Goal: Task Accomplishment & Management: Complete application form

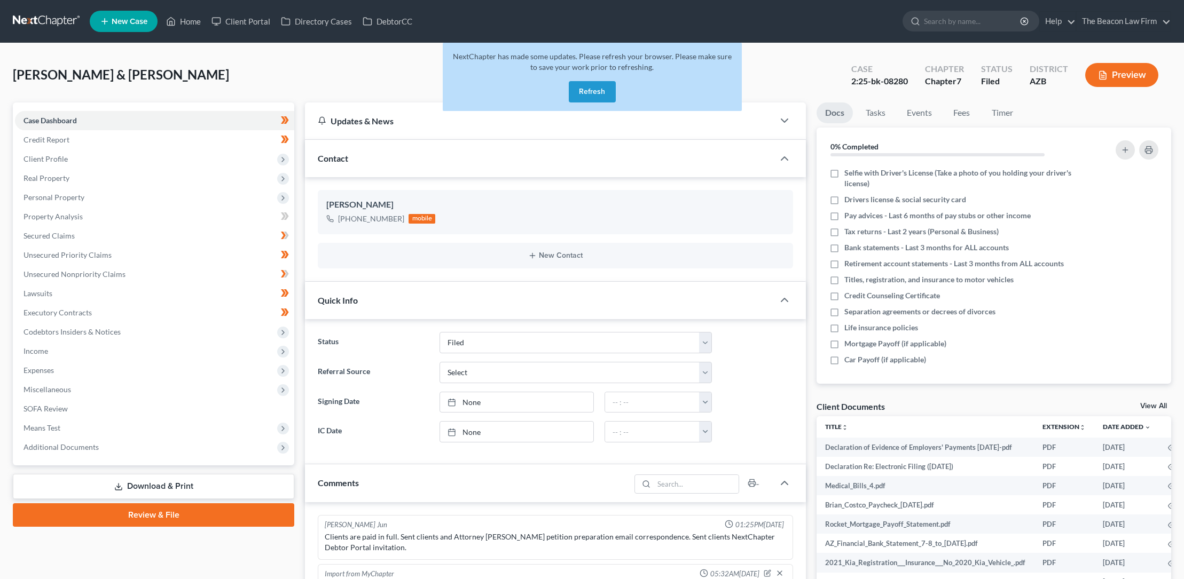
select select "2"
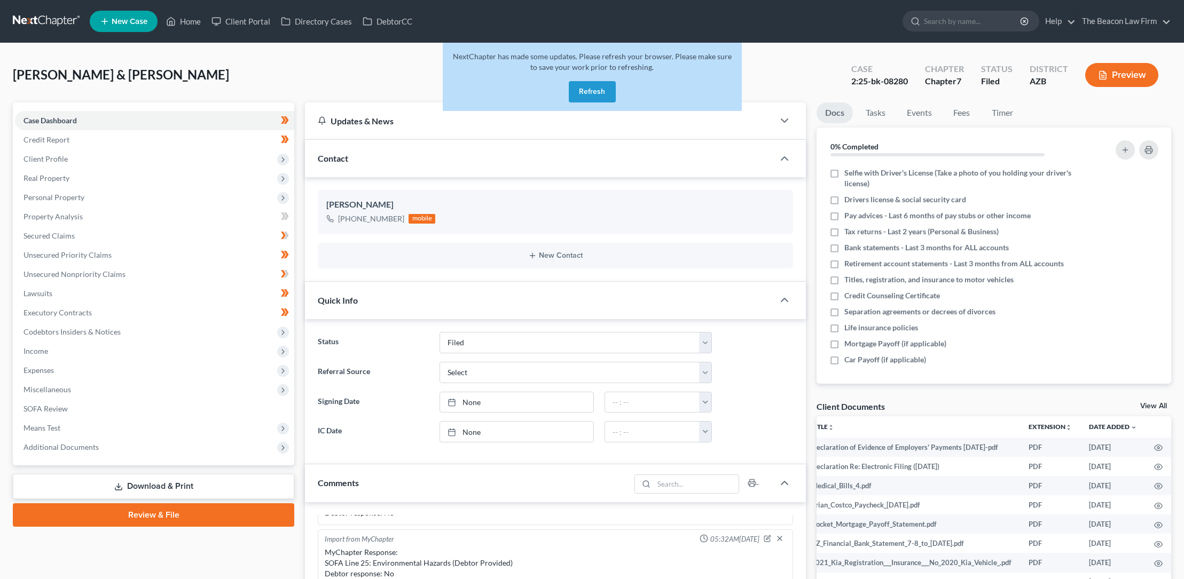
click at [586, 89] on button "Refresh" at bounding box center [592, 91] width 47 height 21
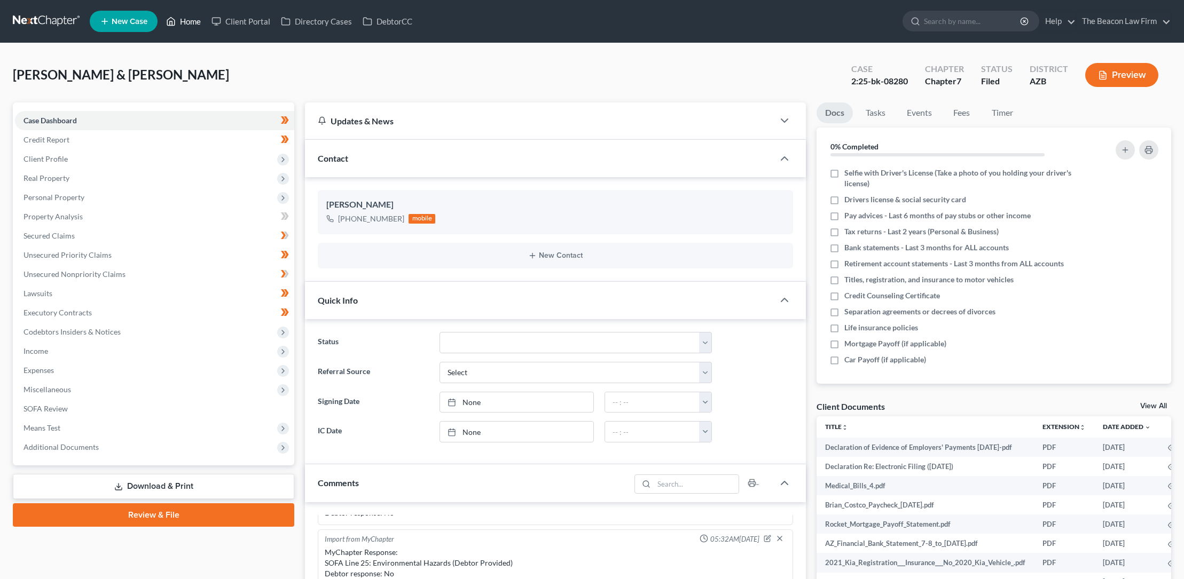
click at [191, 22] on link "Home" at bounding box center [183, 21] width 45 height 19
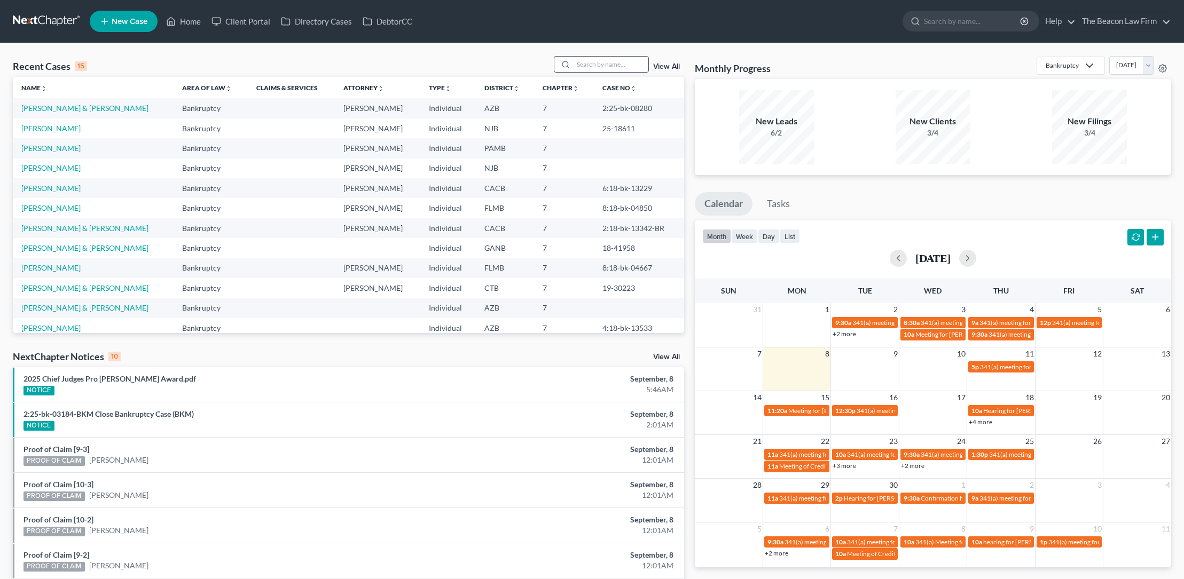
click at [601, 65] on input "search" at bounding box center [610, 64] width 75 height 15
type input "[PERSON_NAME]"
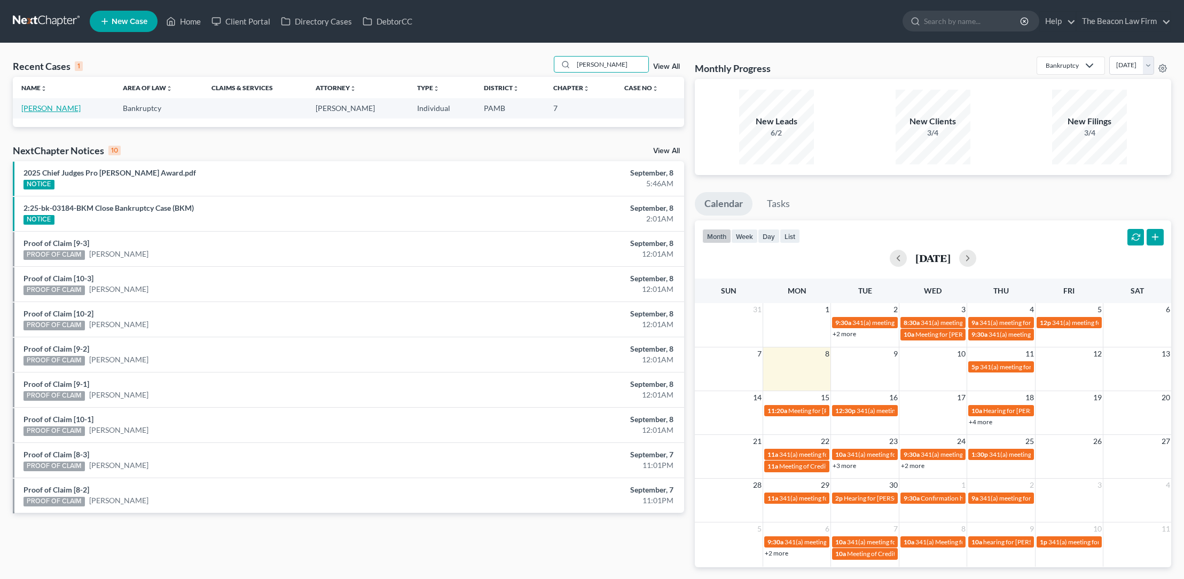
click at [53, 109] on link "[PERSON_NAME]" at bounding box center [50, 108] width 59 height 9
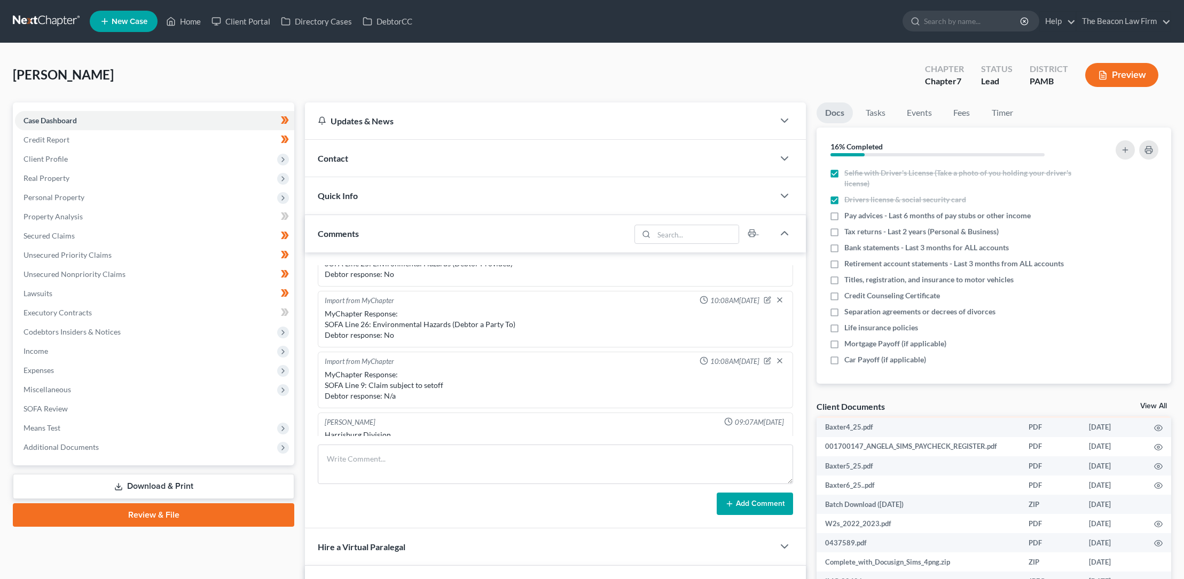
scroll to position [217, 0]
click at [62, 158] on span "Client Profile" at bounding box center [45, 158] width 44 height 9
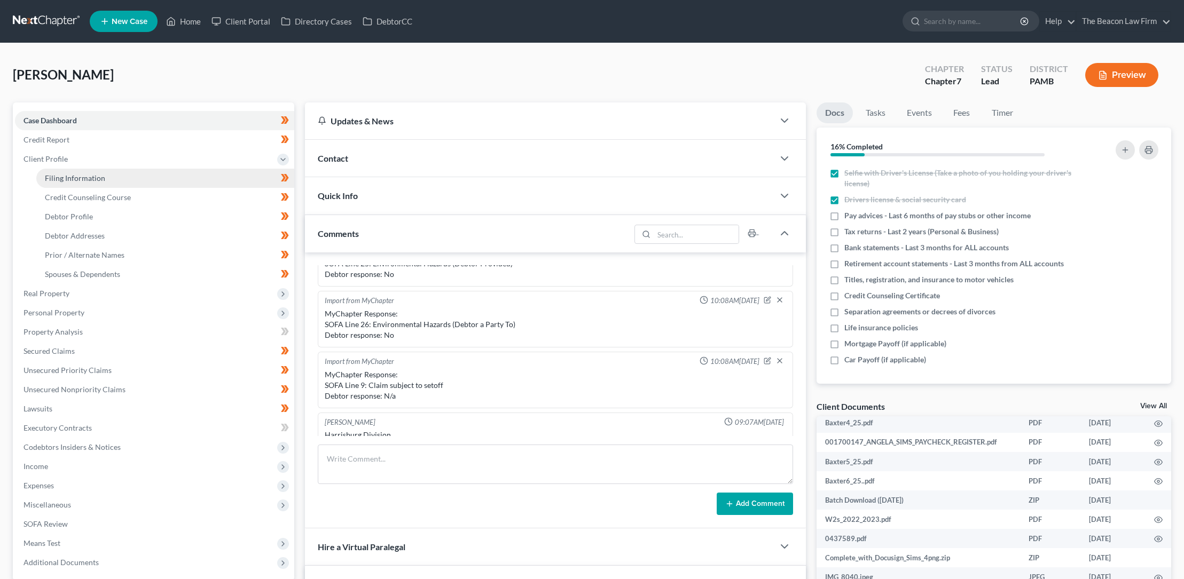
click at [78, 178] on span "Filing Information" at bounding box center [75, 178] width 60 height 9
select select "1"
select select "0"
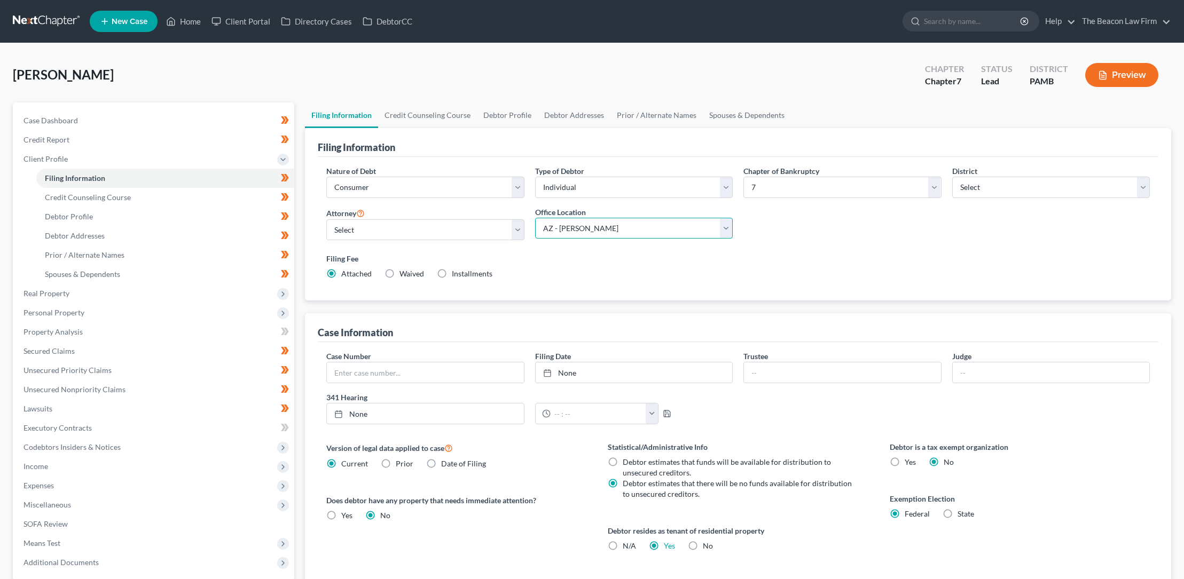
click at [725, 227] on select "Main Office CT - [PERSON_NAME] PA - [GEOGRAPHIC_DATA], [PERSON_NAME] NJ - [PERS…" at bounding box center [634, 228] width 198 height 21
select select "1"
click at [535, 218] on select "Main Office CT - [PERSON_NAME] PA - [GEOGRAPHIC_DATA], [PERSON_NAME] NJ - [PERS…" at bounding box center [634, 228] width 198 height 21
click at [444, 113] on link "Credit Counseling Course" at bounding box center [427, 116] width 99 height 26
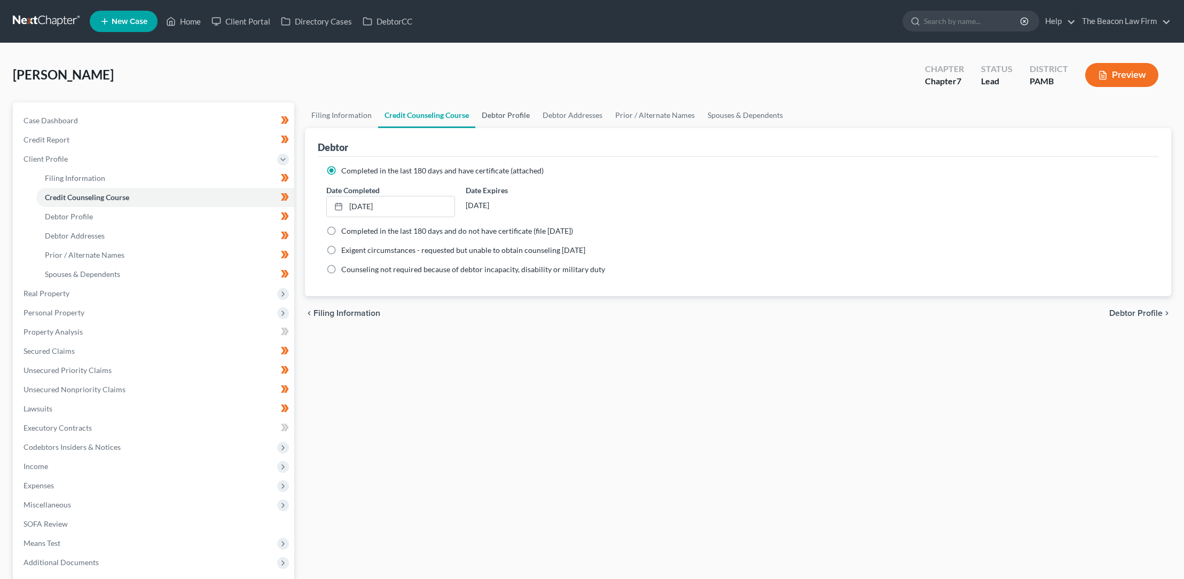
click at [515, 115] on link "Debtor Profile" at bounding box center [505, 116] width 61 height 26
select select "0"
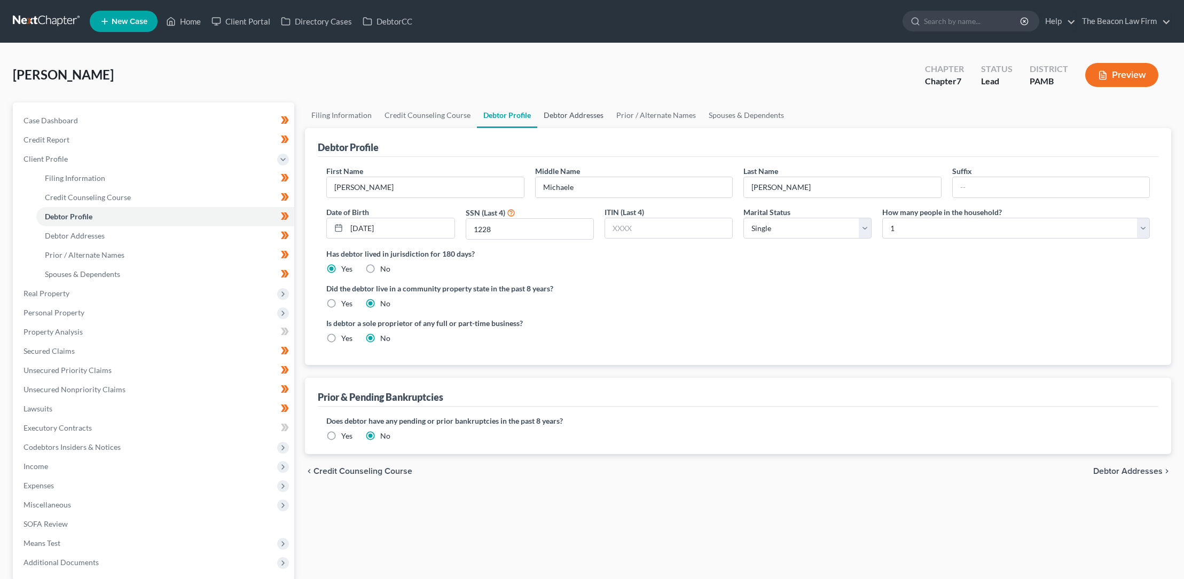
click at [586, 117] on link "Debtor Addresses" at bounding box center [573, 116] width 73 height 26
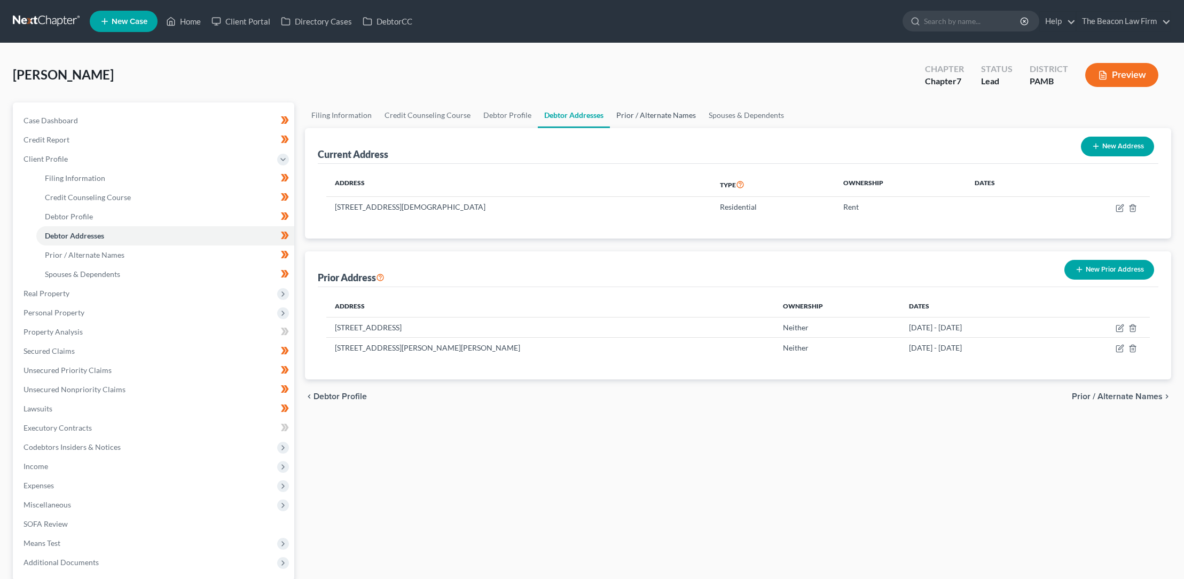
click at [639, 115] on link "Prior / Alternate Names" at bounding box center [656, 116] width 92 height 26
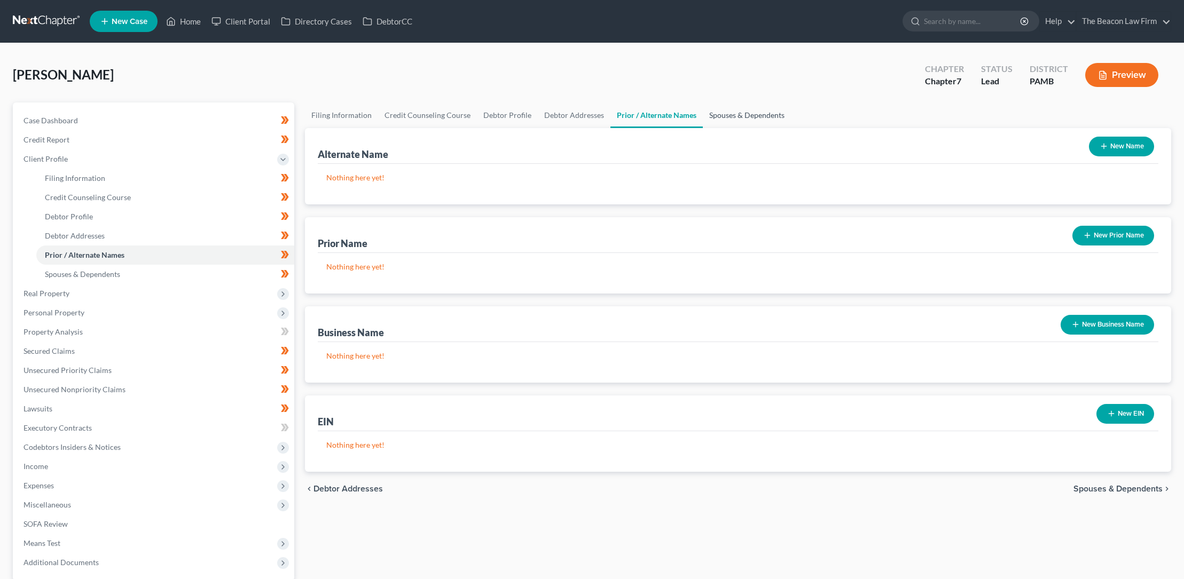
click at [727, 114] on link "Spouses & Dependents" at bounding box center [747, 116] width 88 height 26
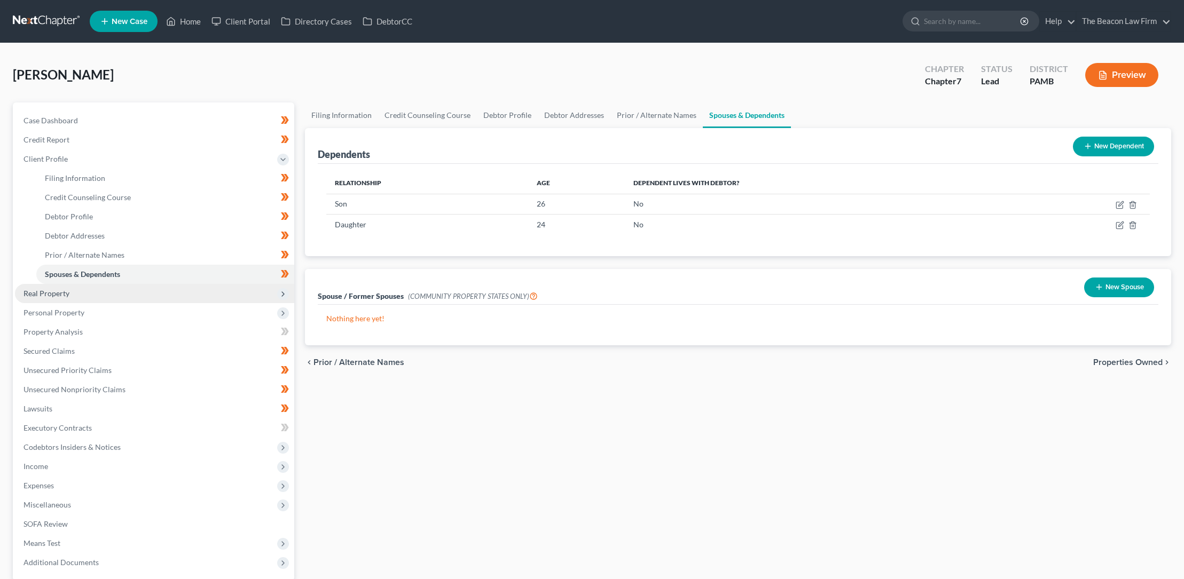
click at [66, 292] on span "Real Property" at bounding box center [46, 293] width 46 height 9
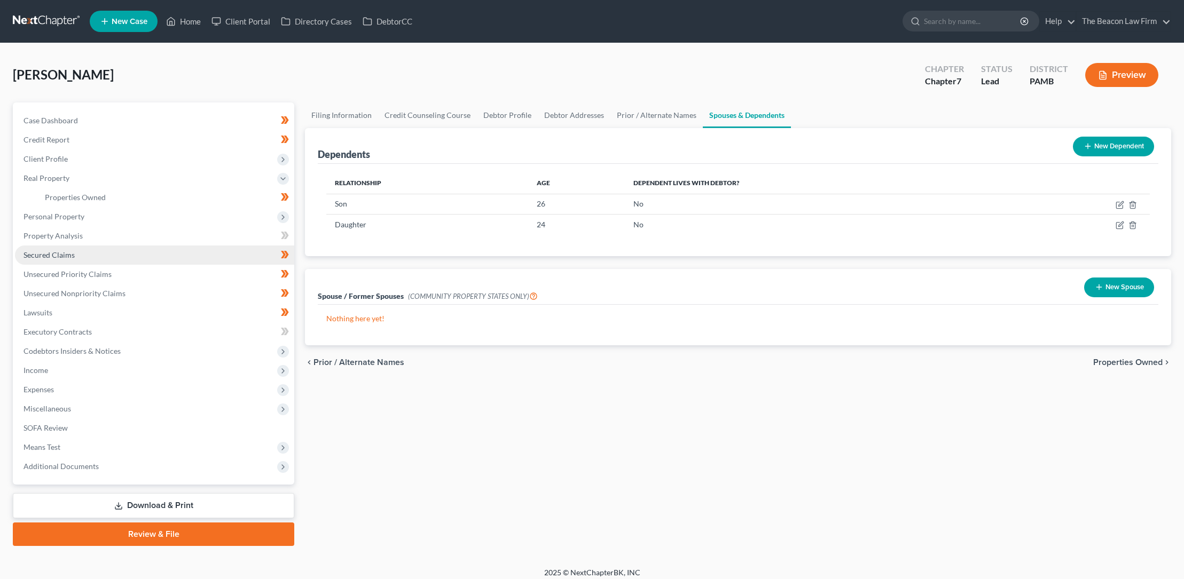
click at [67, 254] on span "Secured Claims" at bounding box center [48, 254] width 51 height 9
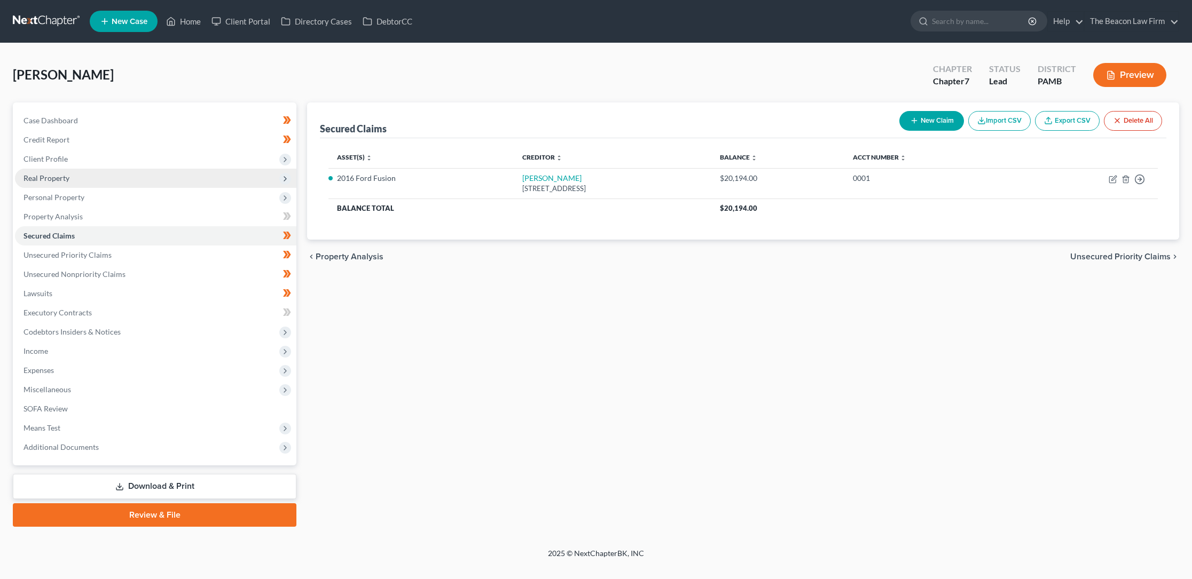
click at [60, 178] on span "Real Property" at bounding box center [46, 178] width 46 height 9
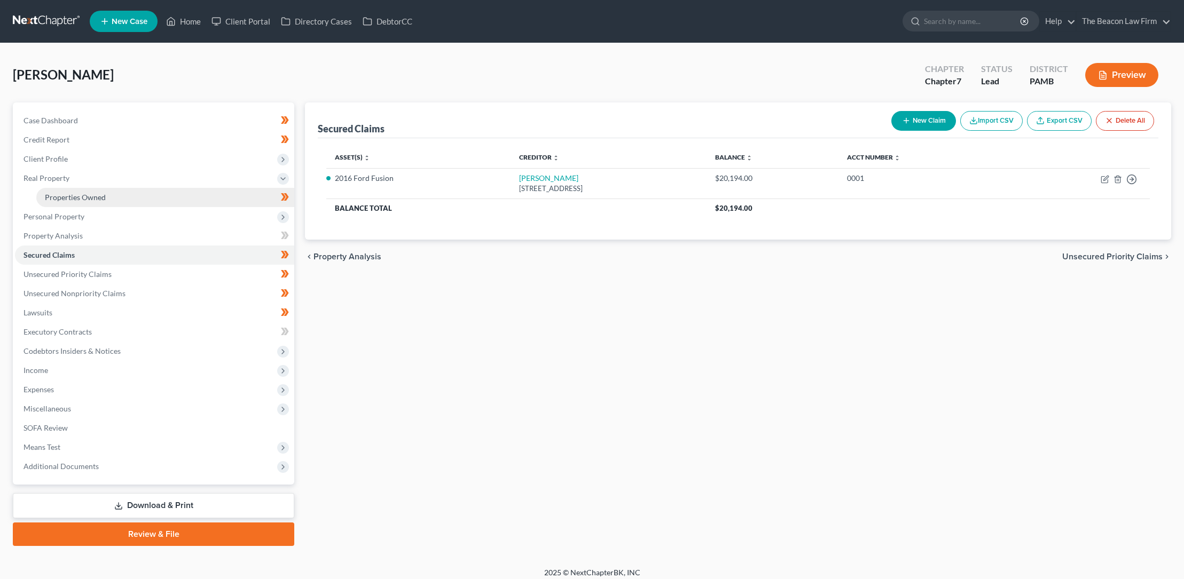
click at [72, 196] on span "Properties Owned" at bounding box center [75, 197] width 61 height 9
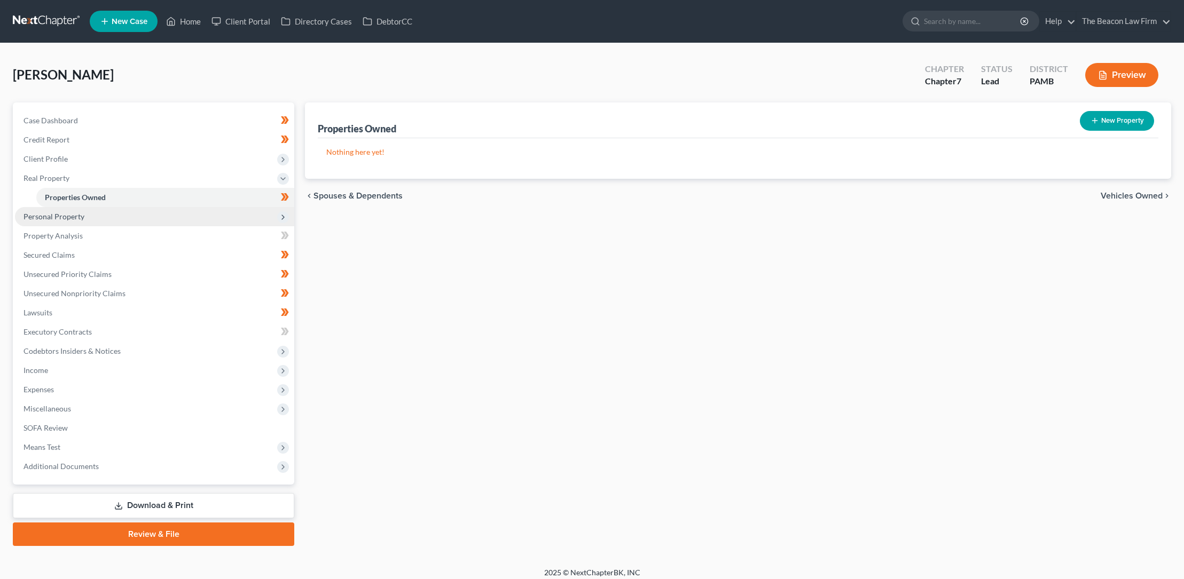
click at [60, 216] on span "Personal Property" at bounding box center [53, 216] width 61 height 9
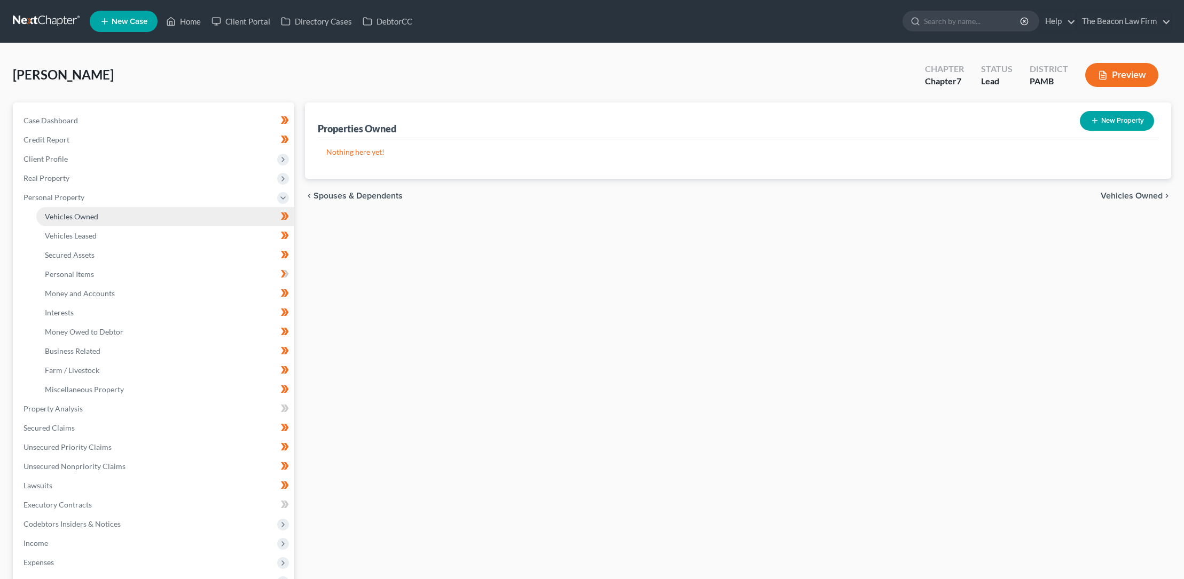
click at [89, 214] on span "Vehicles Owned" at bounding box center [71, 216] width 53 height 9
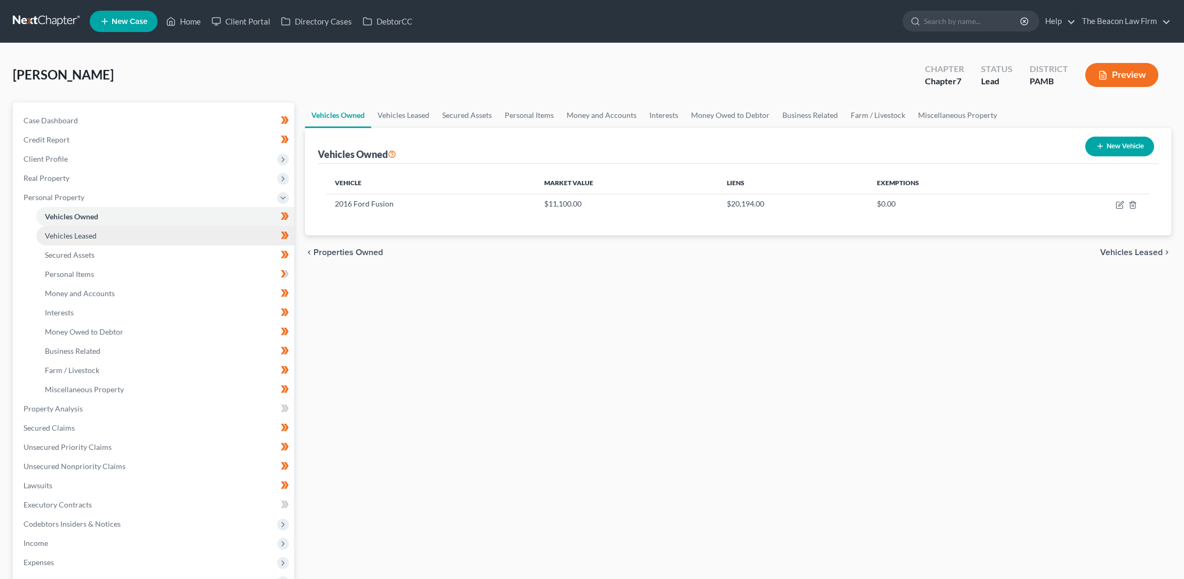
click at [90, 235] on span "Vehicles Leased" at bounding box center [71, 235] width 52 height 9
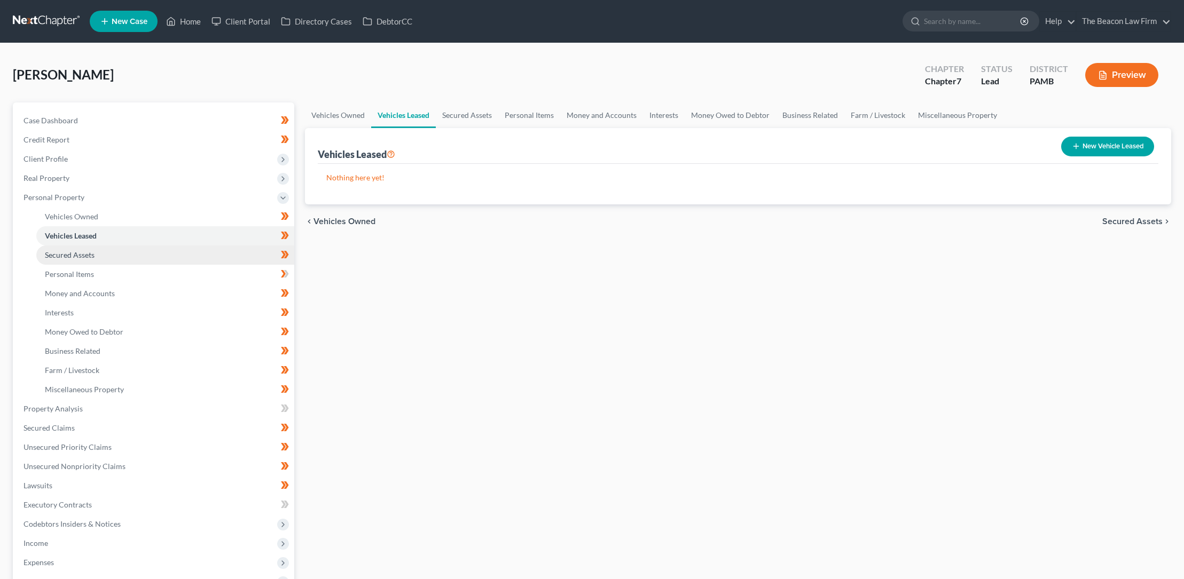
click at [91, 253] on span "Secured Assets" at bounding box center [70, 254] width 50 height 9
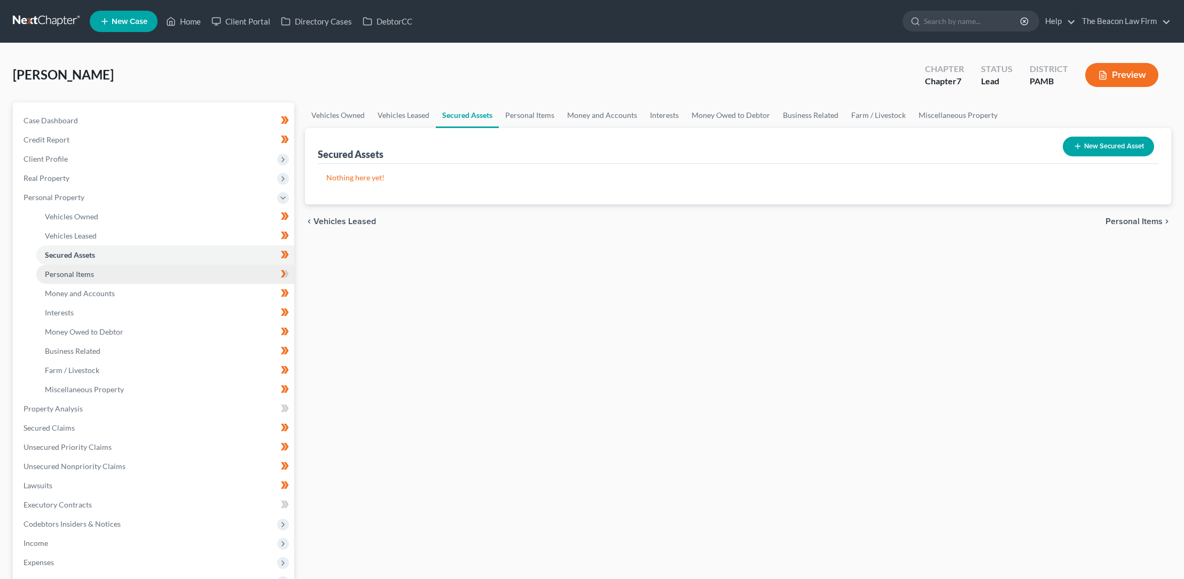
click at [88, 272] on span "Personal Items" at bounding box center [69, 274] width 49 height 9
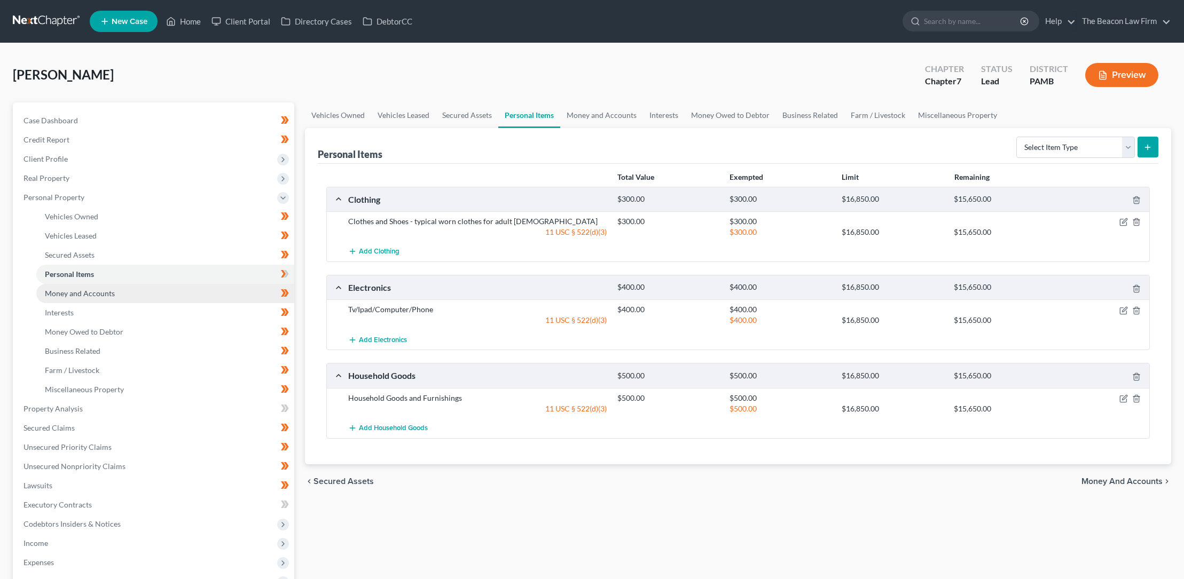
click at [88, 292] on span "Money and Accounts" at bounding box center [80, 293] width 70 height 9
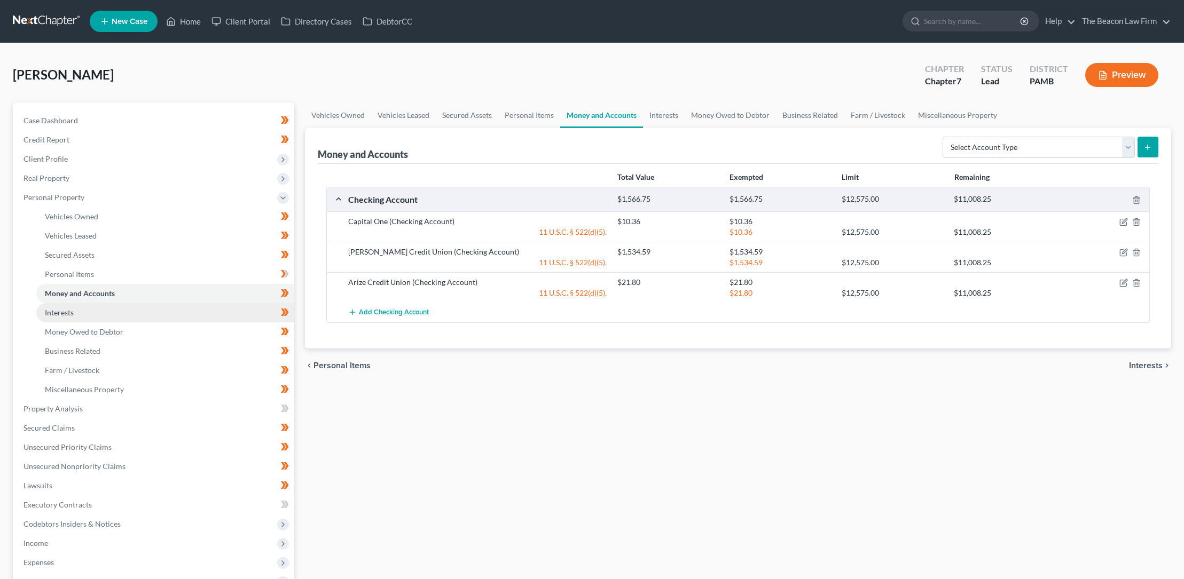
click at [66, 310] on span "Interests" at bounding box center [59, 312] width 29 height 9
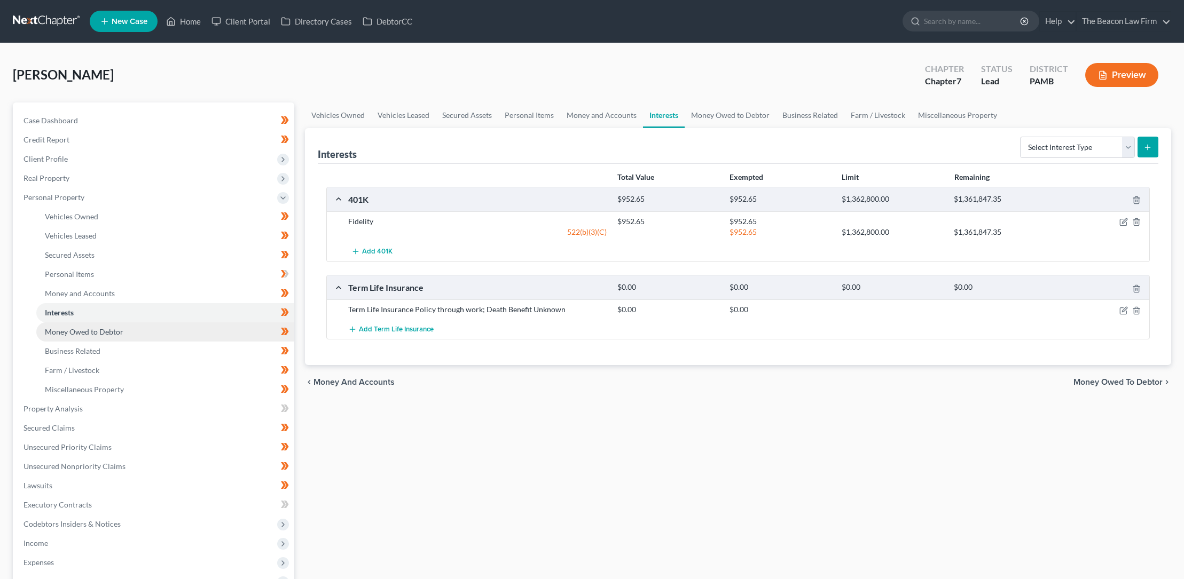
click at [81, 332] on span "Money Owed to Debtor" at bounding box center [84, 331] width 78 height 9
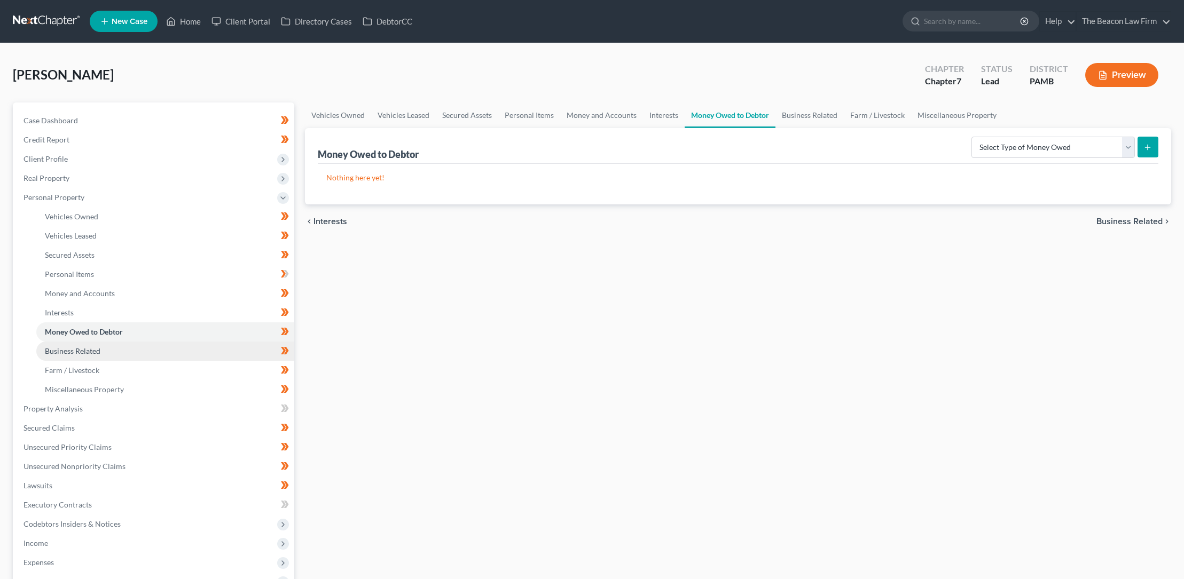
click at [86, 347] on span "Business Related" at bounding box center [73, 351] width 56 height 9
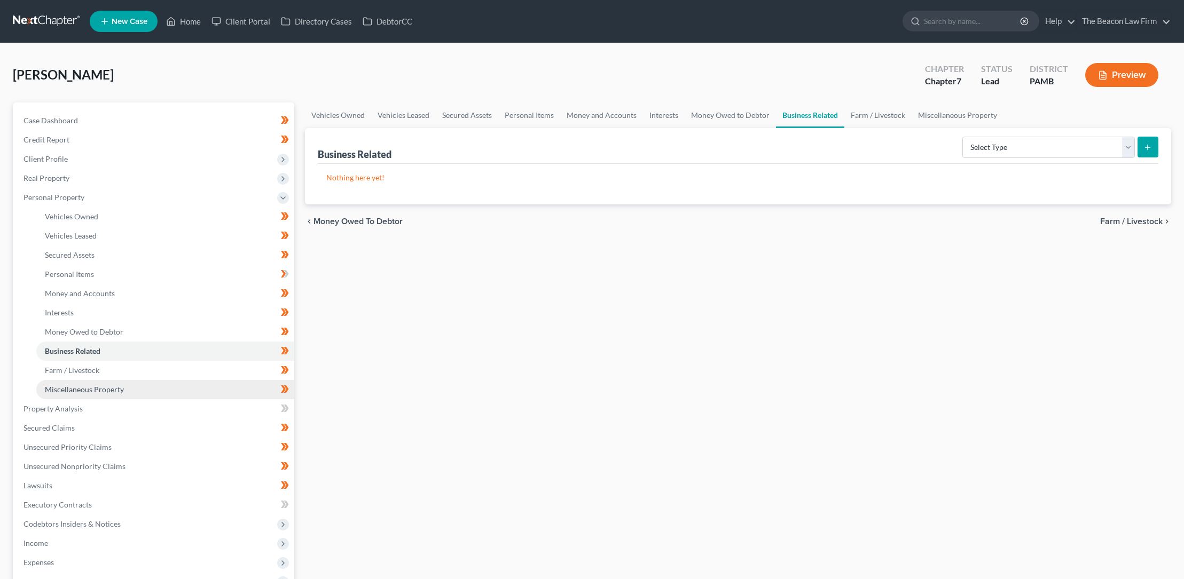
click at [89, 388] on span "Miscellaneous Property" at bounding box center [84, 389] width 79 height 9
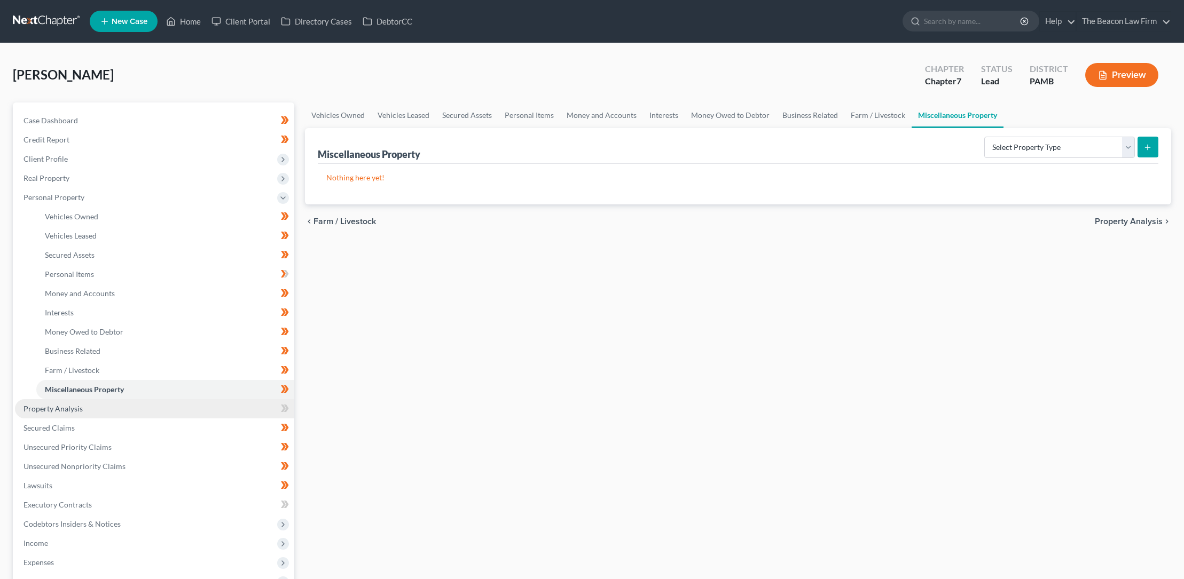
click at [71, 410] on span "Property Analysis" at bounding box center [52, 408] width 59 height 9
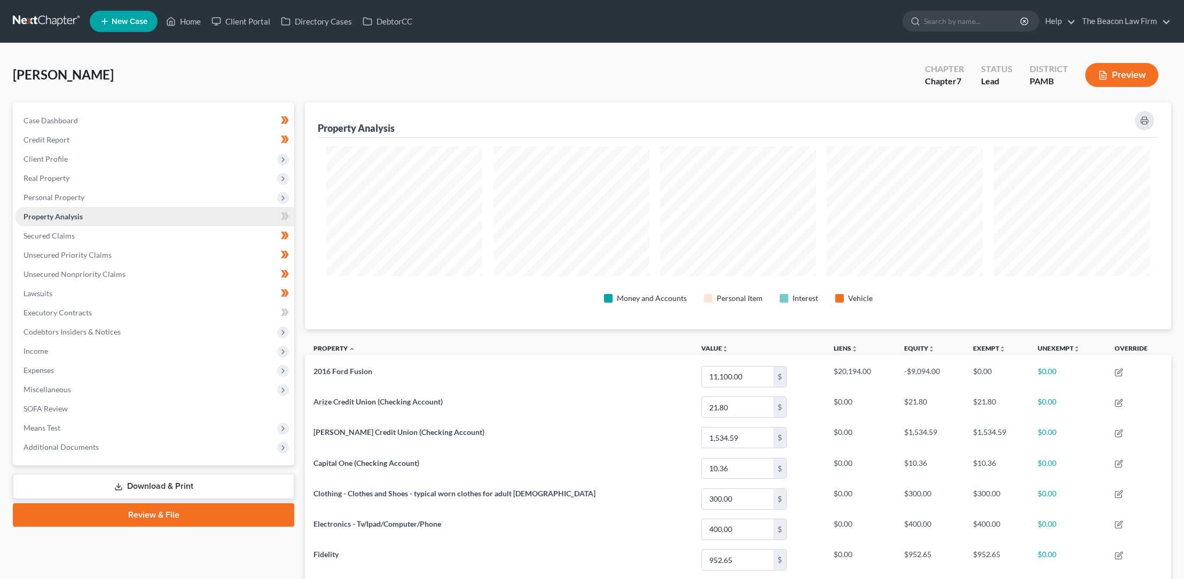
scroll to position [227, 866]
click at [46, 292] on span "Lawsuits" at bounding box center [37, 293] width 29 height 9
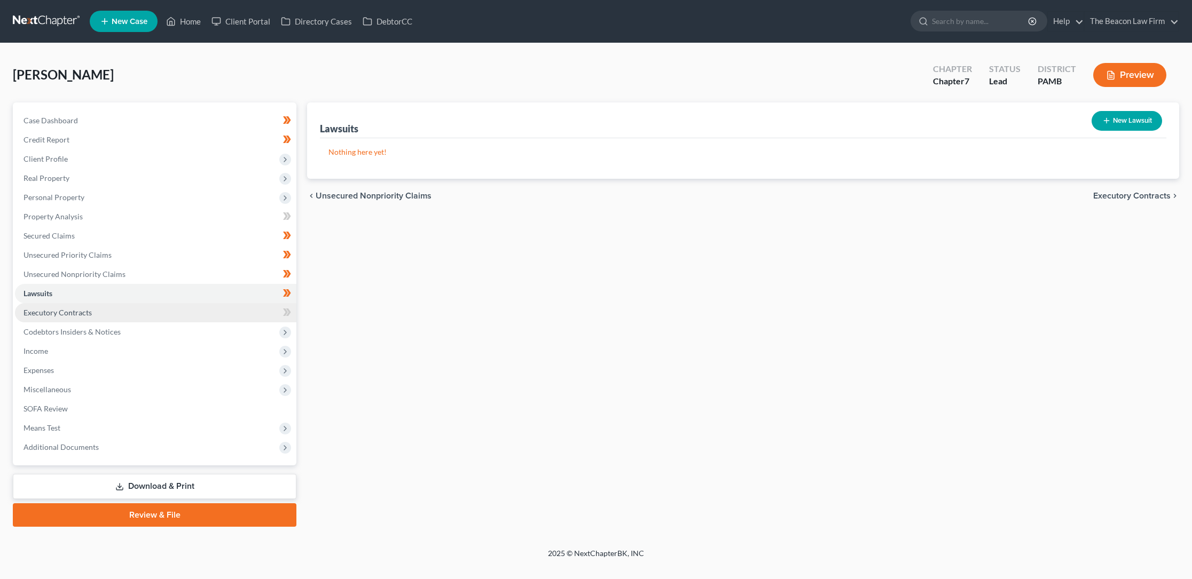
click at [66, 311] on span "Executory Contracts" at bounding box center [57, 312] width 68 height 9
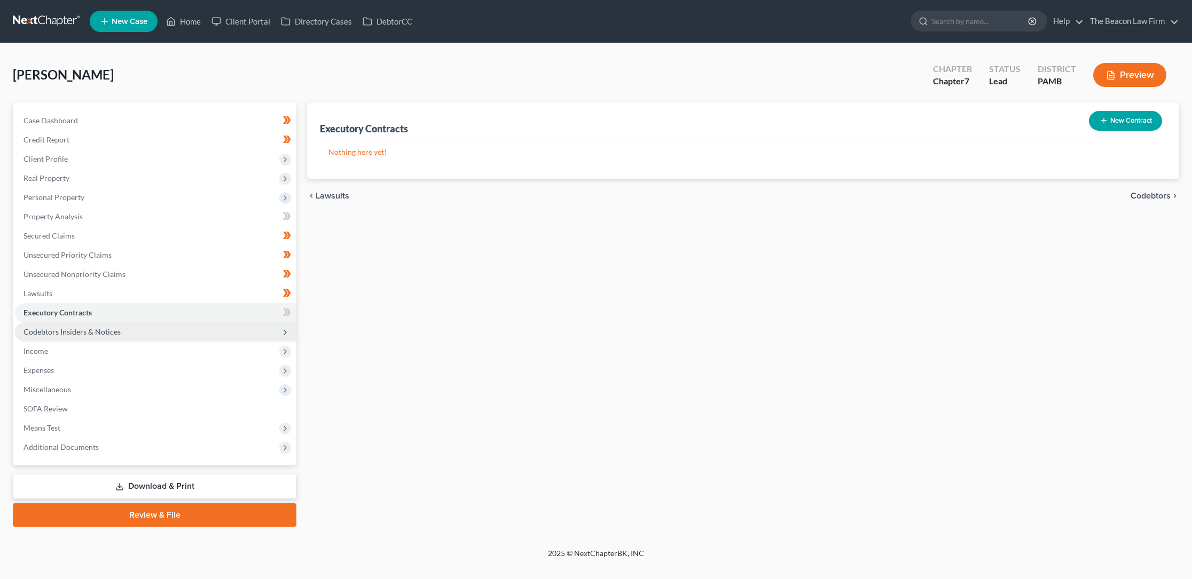
click at [69, 331] on span "Codebtors Insiders & Notices" at bounding box center [71, 331] width 97 height 9
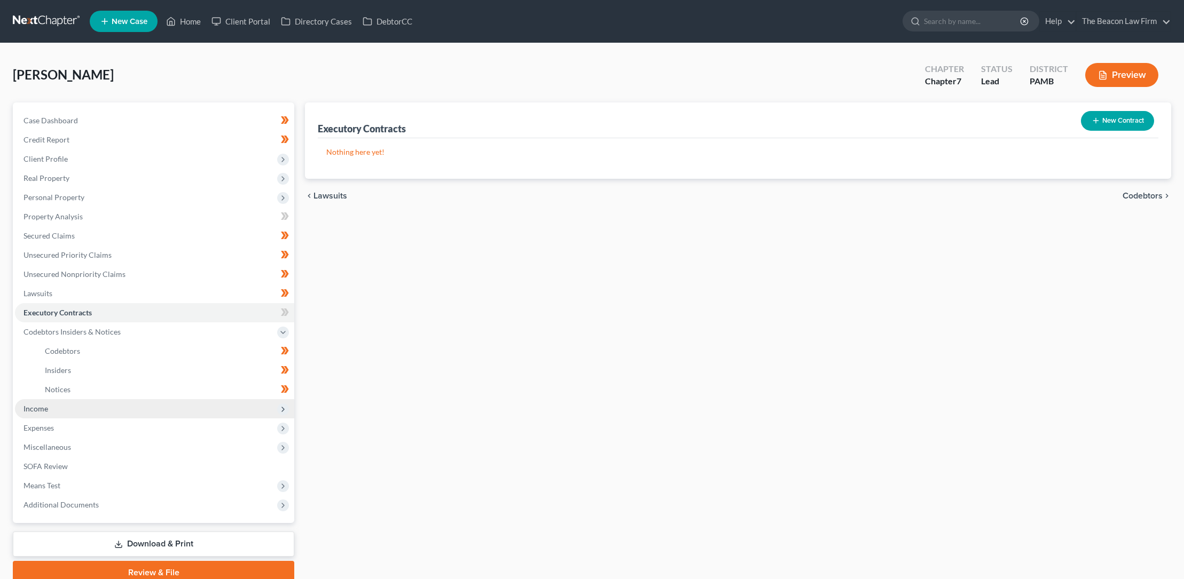
click at [40, 408] on span "Income" at bounding box center [35, 408] width 25 height 9
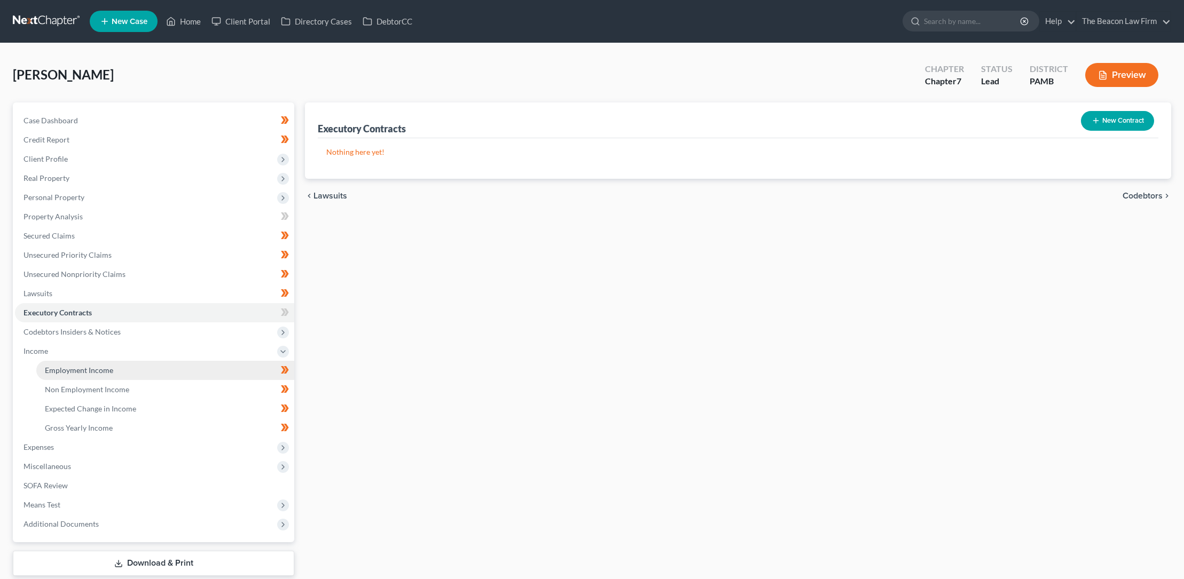
click at [70, 370] on span "Employment Income" at bounding box center [79, 370] width 68 height 9
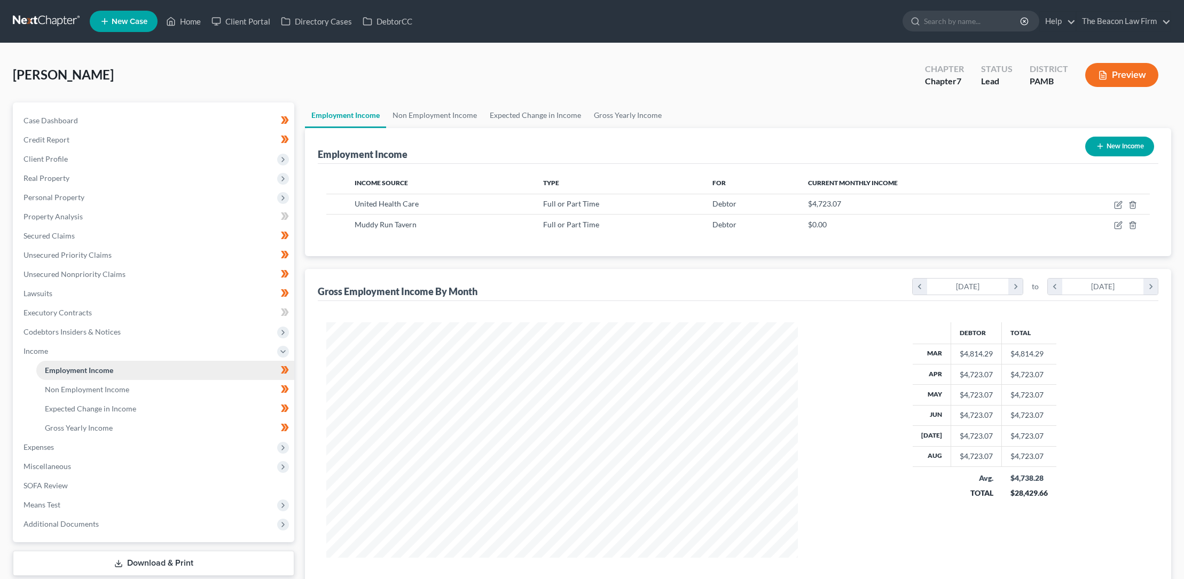
scroll to position [235, 493]
click at [89, 387] on span "Non Employment Income" at bounding box center [87, 389] width 84 height 9
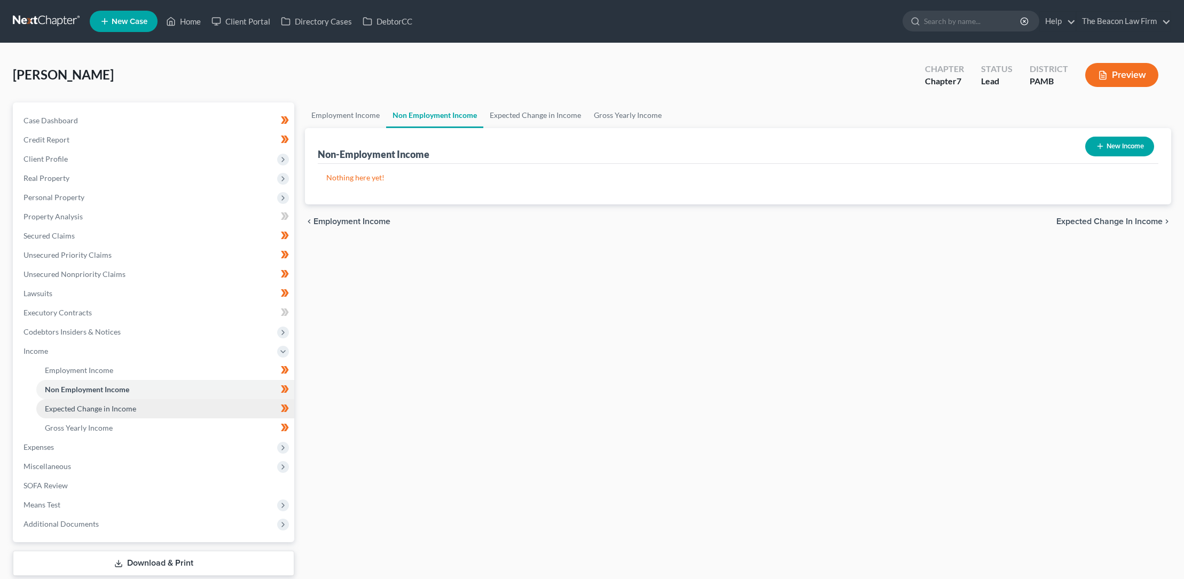
click at [86, 410] on span "Expected Change in Income" at bounding box center [90, 408] width 91 height 9
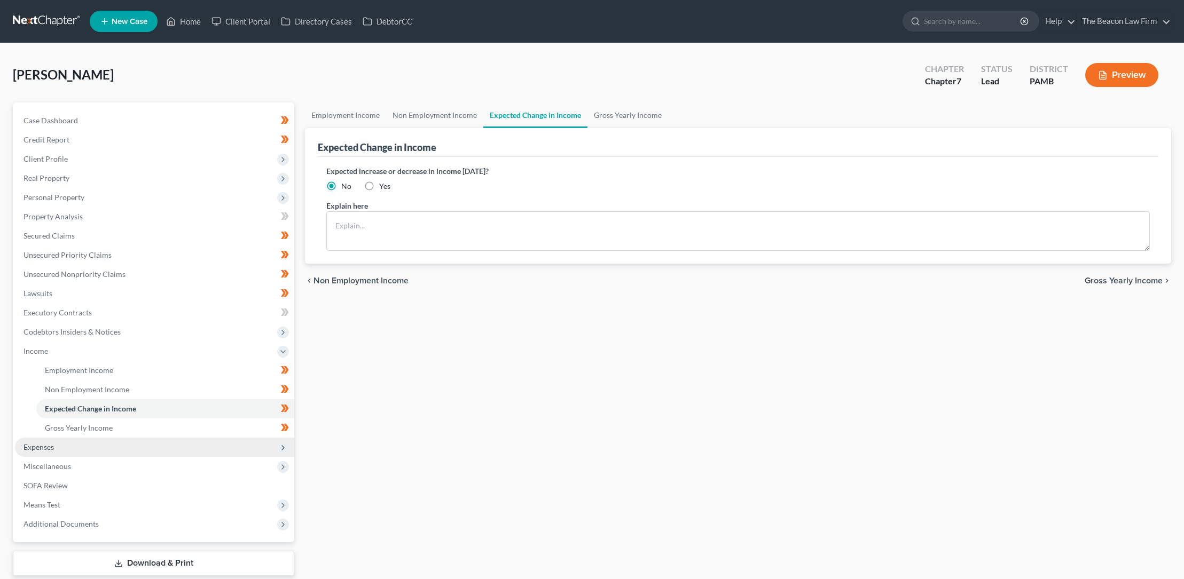
click at [48, 446] on span "Expenses" at bounding box center [38, 447] width 30 height 9
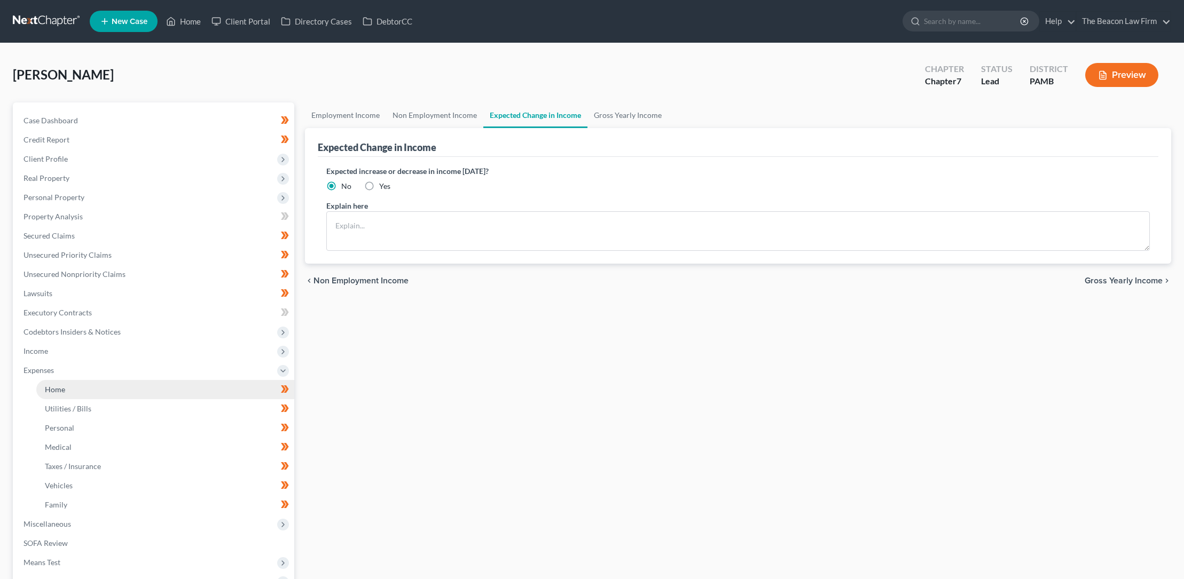
click at [60, 388] on span "Home" at bounding box center [55, 389] width 20 height 9
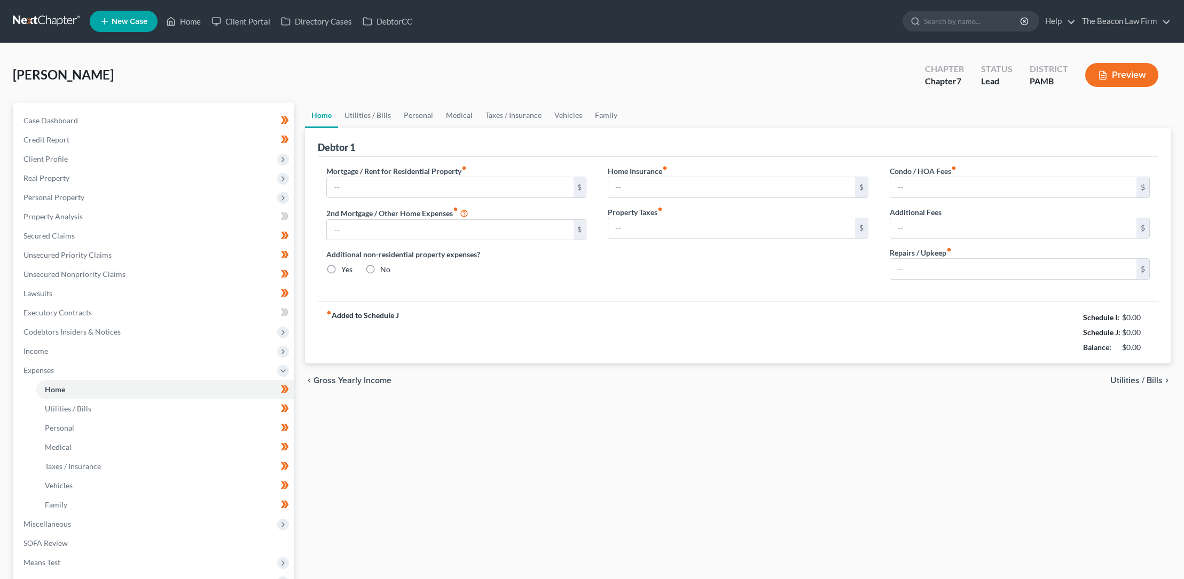
type input "475.00"
type input "0.00"
radio input "true"
type input "0.00"
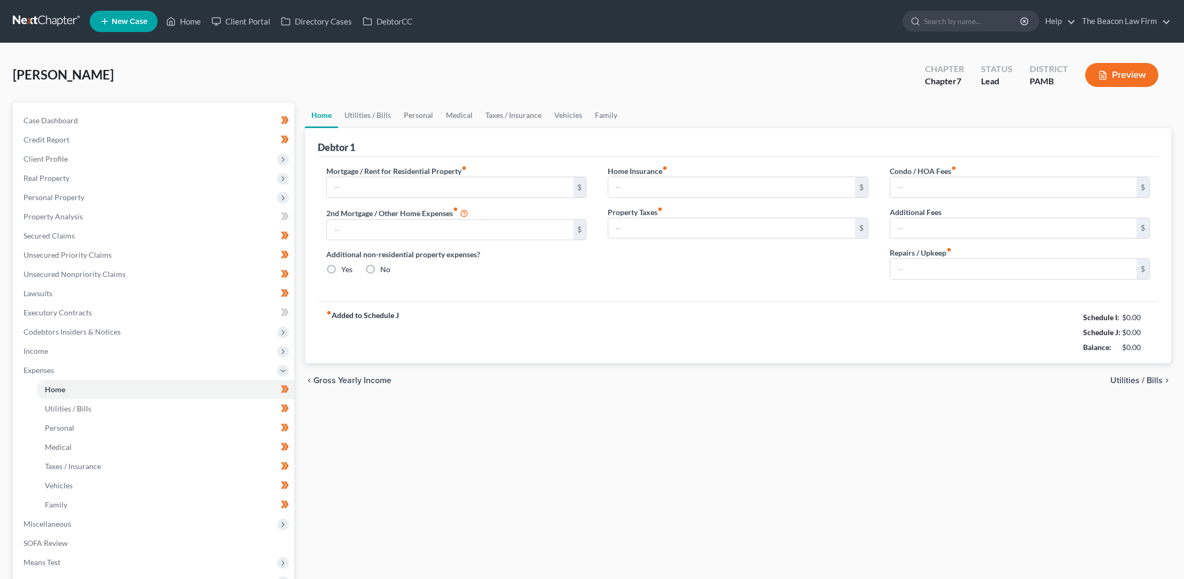
type input "0.00"
click at [82, 407] on span "Utilities / Bills" at bounding box center [68, 408] width 46 height 9
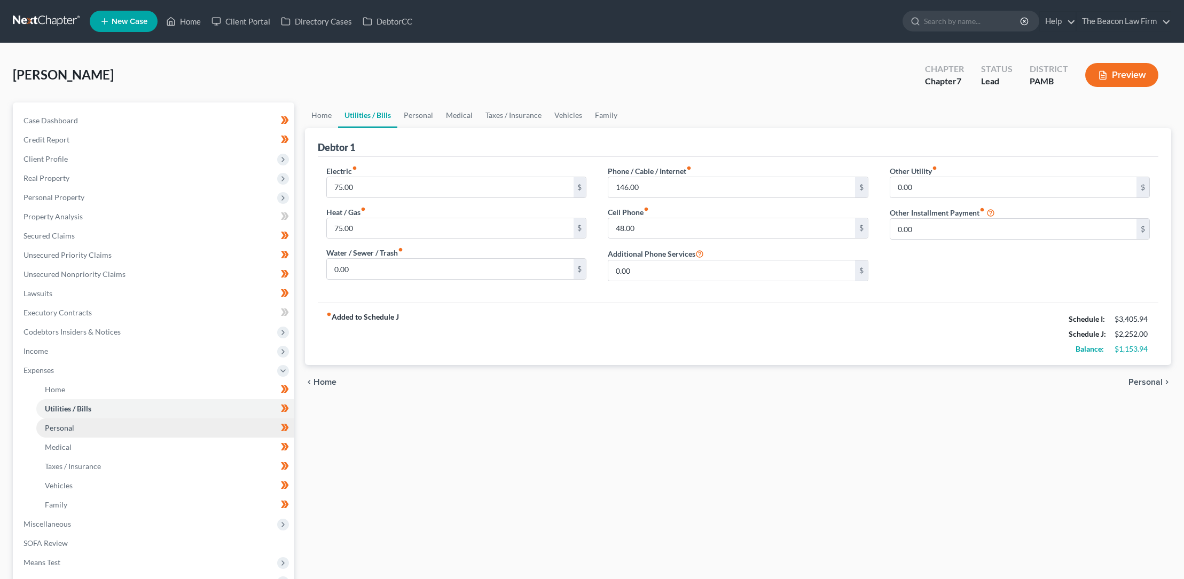
click at [68, 427] on span "Personal" at bounding box center [59, 427] width 29 height 9
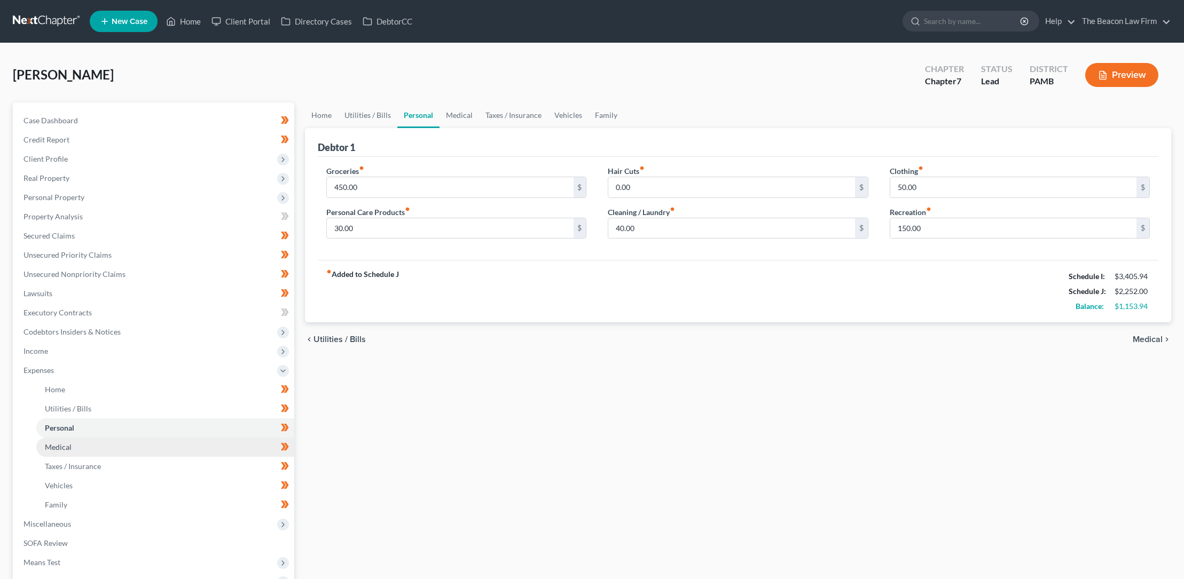
click at [67, 446] on span "Medical" at bounding box center [58, 447] width 27 height 9
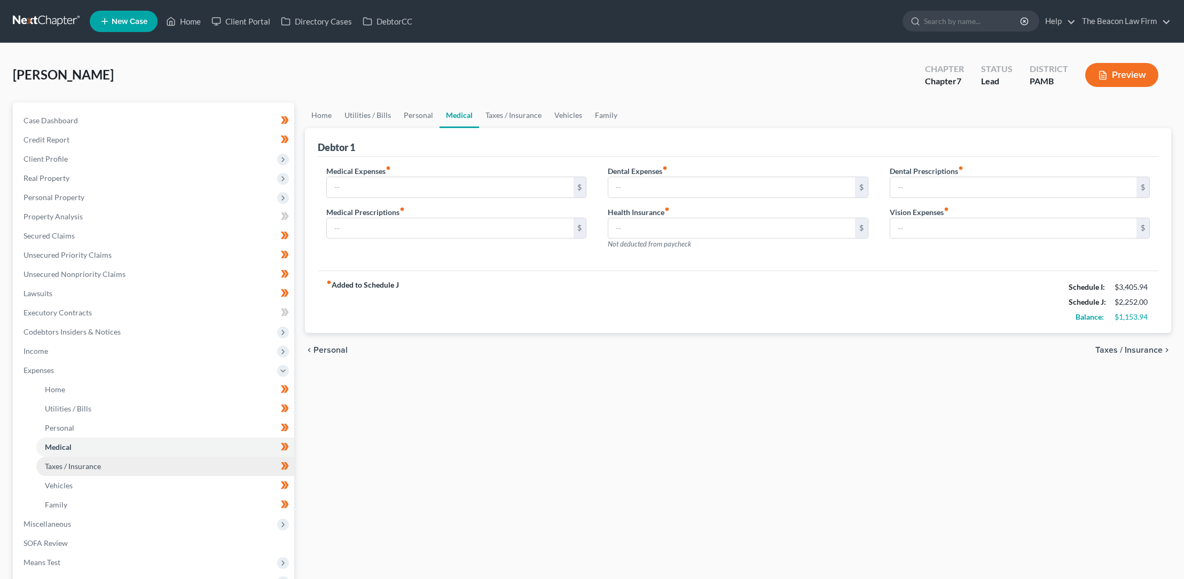
click at [81, 466] on span "Taxes / Insurance" at bounding box center [73, 466] width 56 height 9
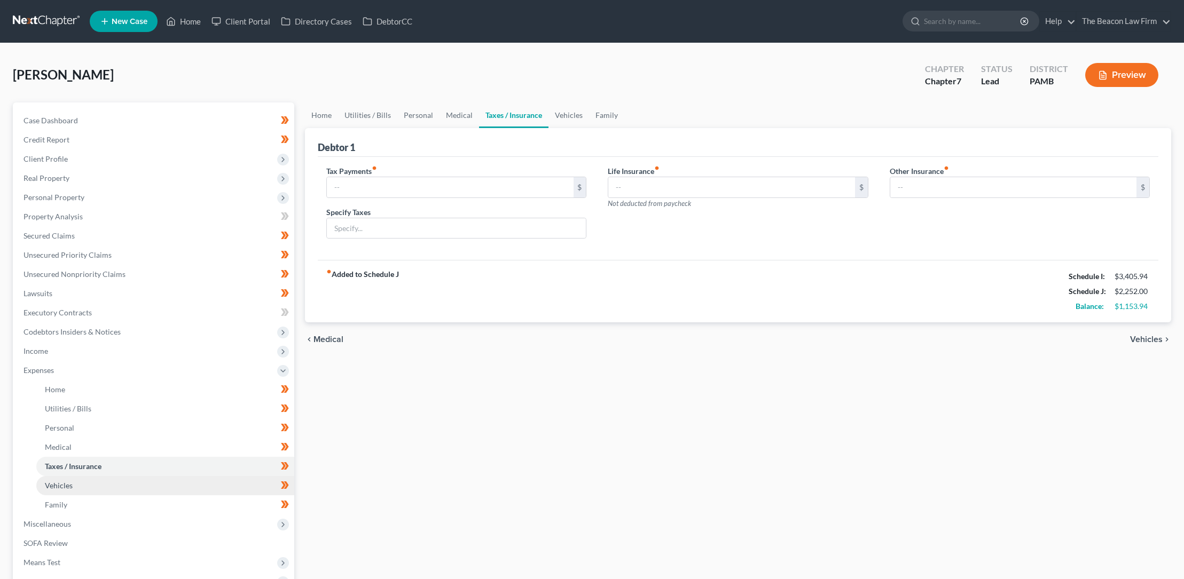
click at [64, 486] on span "Vehicles" at bounding box center [59, 485] width 28 height 9
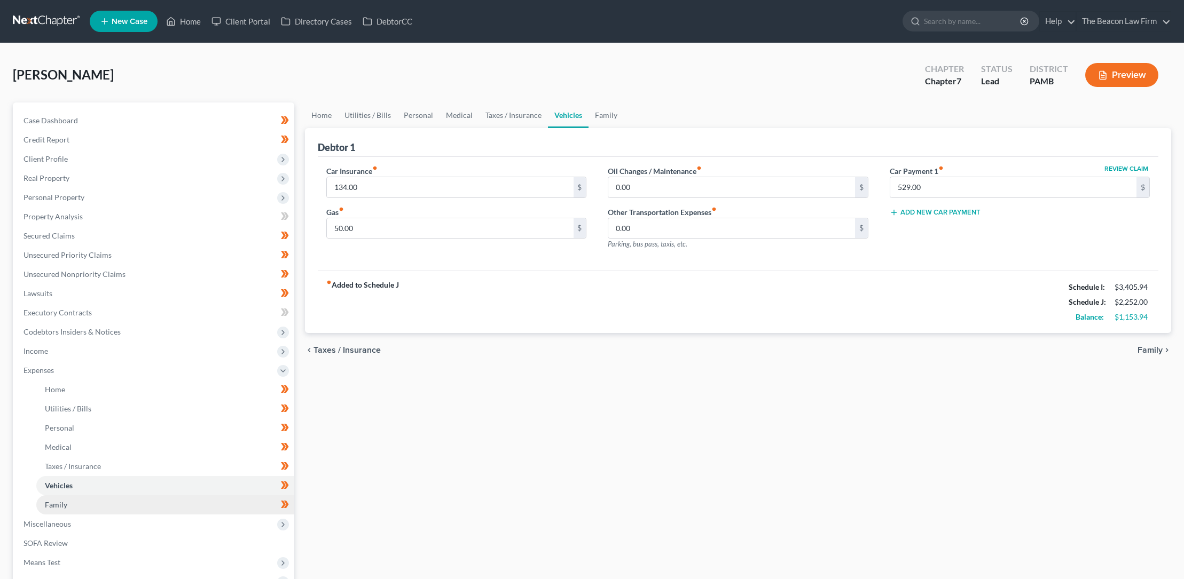
click at [59, 502] on span "Family" at bounding box center [56, 504] width 22 height 9
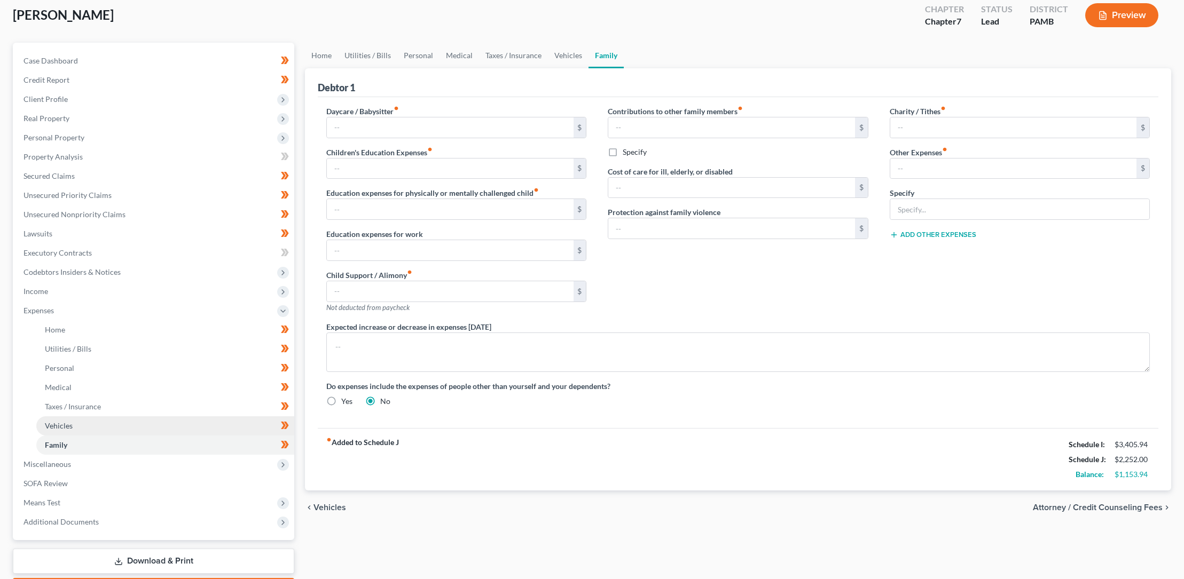
scroll to position [75, 0]
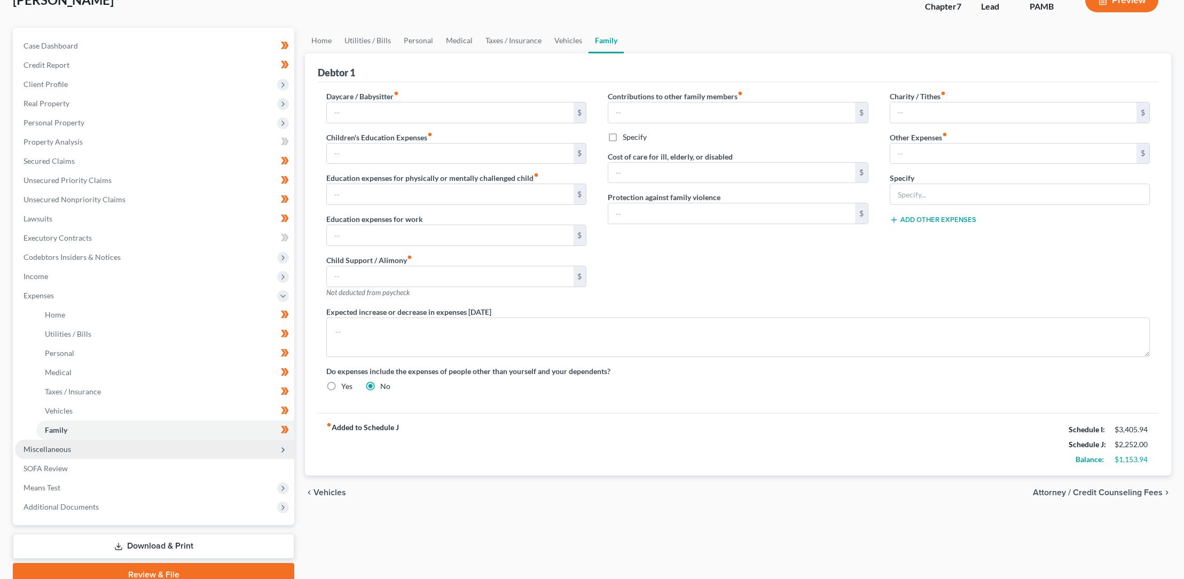
click at [58, 447] on span "Miscellaneous" at bounding box center [47, 449] width 48 height 9
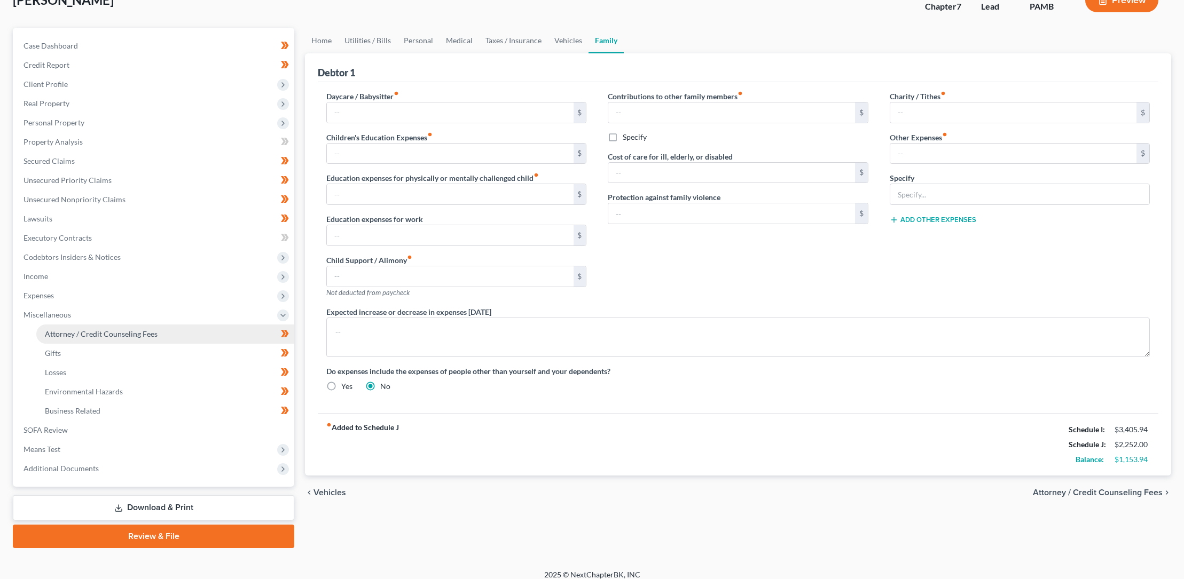
click at [91, 331] on span "Attorney / Credit Counseling Fees" at bounding box center [101, 333] width 113 height 9
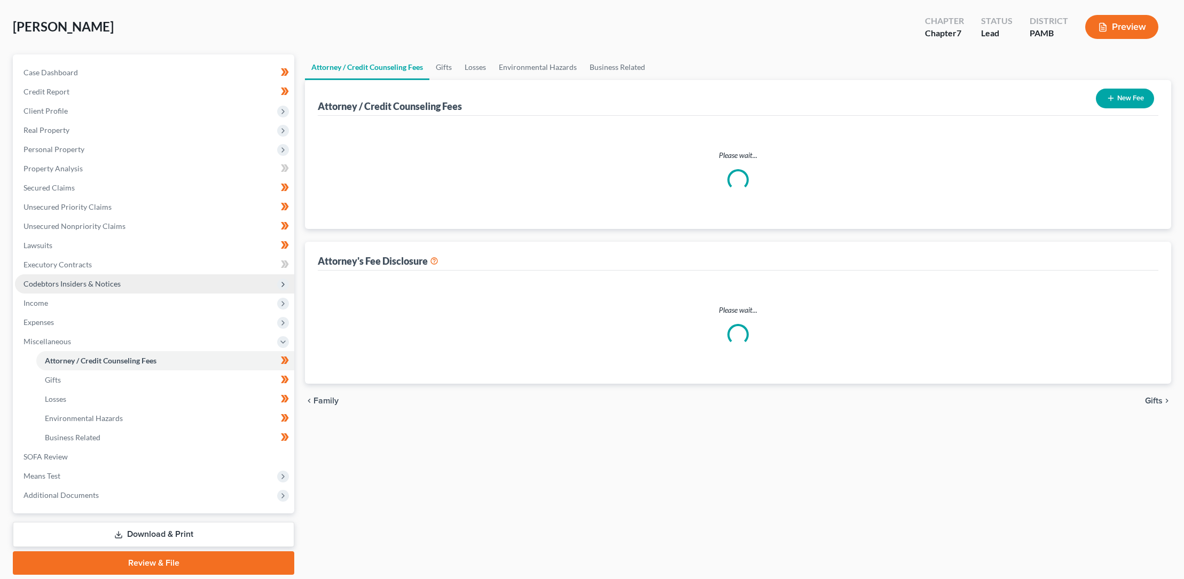
select select "5"
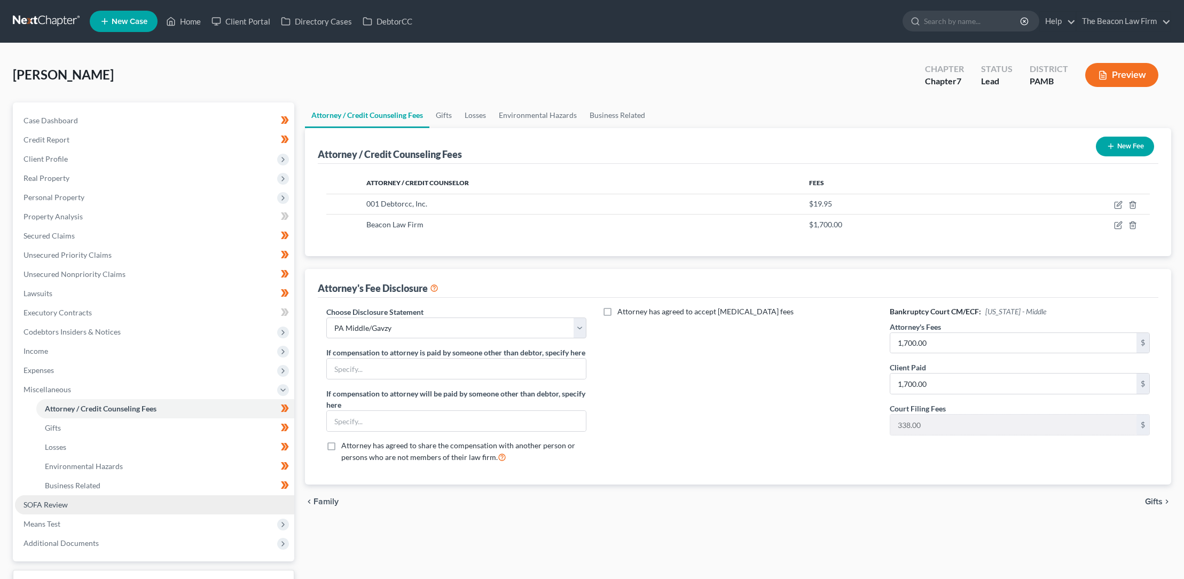
click at [58, 504] on span "SOFA Review" at bounding box center [45, 504] width 44 height 9
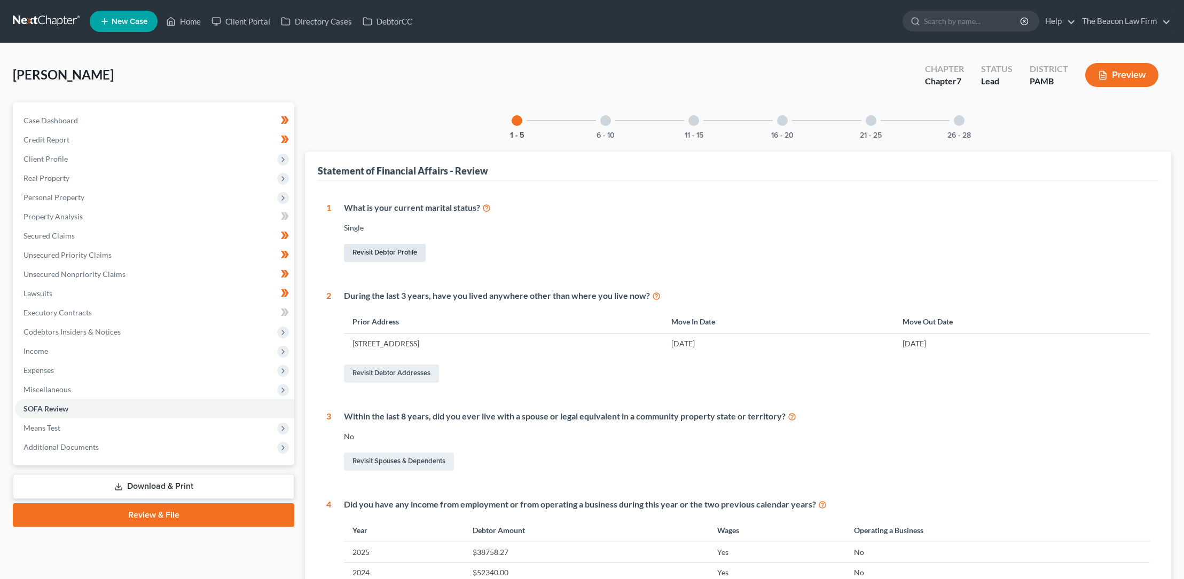
click at [396, 248] on link "Revisit Debtor Profile" at bounding box center [385, 253] width 82 height 18
select select "0"
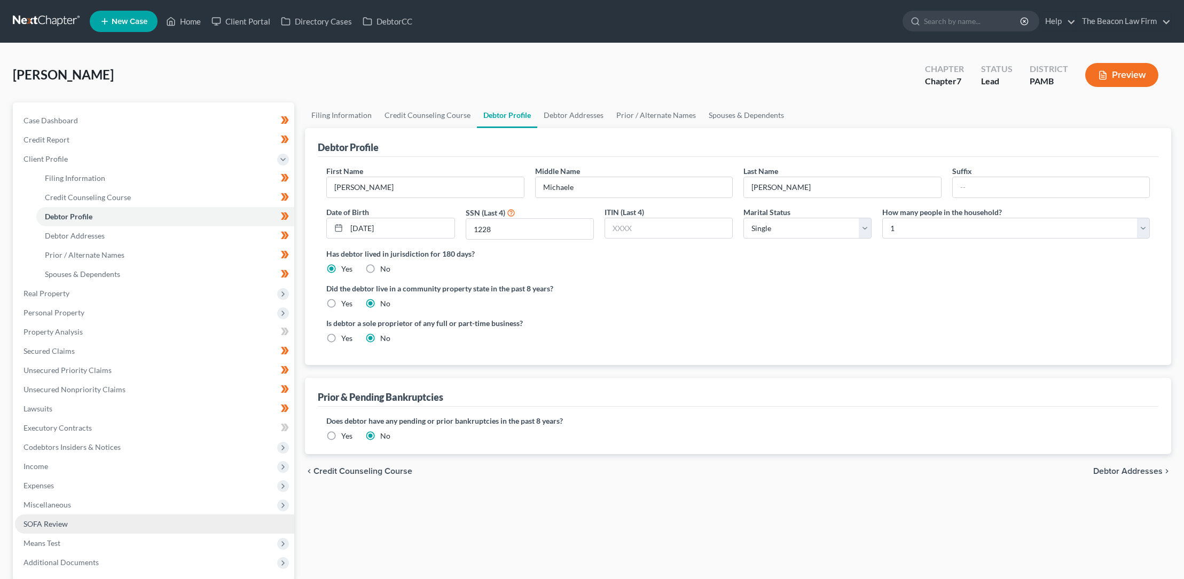
click at [66, 525] on span "SOFA Review" at bounding box center [45, 524] width 44 height 9
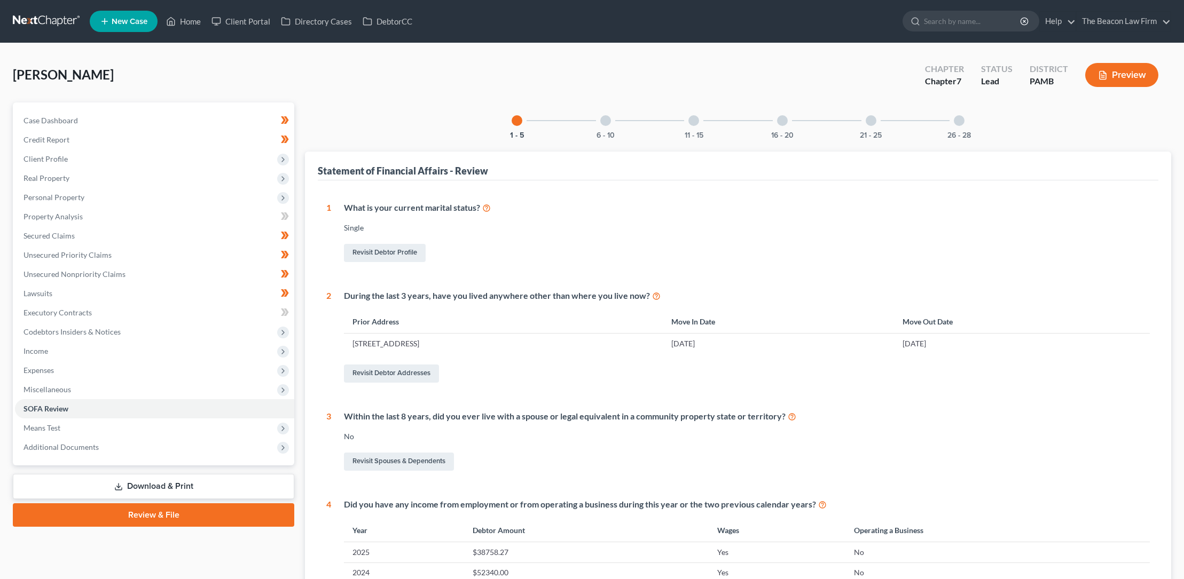
click at [607, 122] on div at bounding box center [605, 120] width 11 height 11
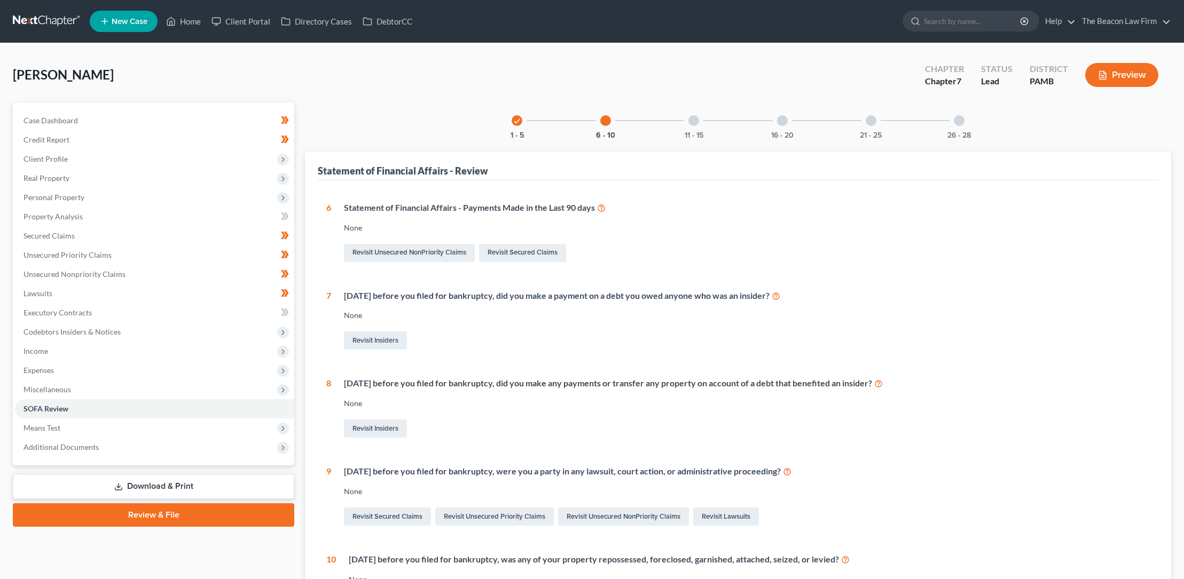
click at [695, 120] on div at bounding box center [693, 120] width 11 height 11
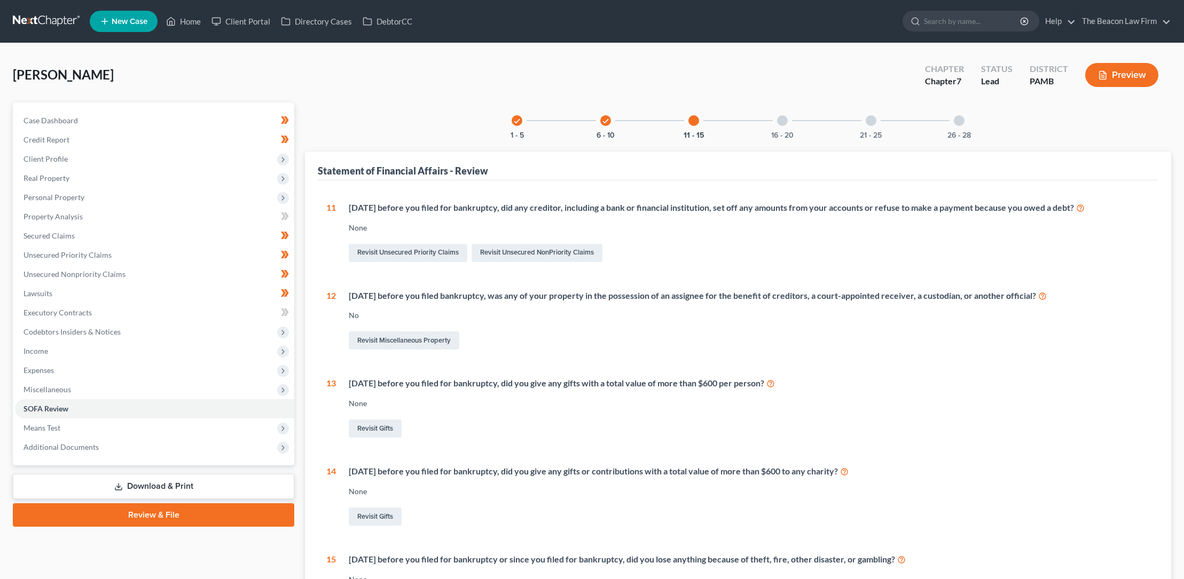
click at [784, 119] on div at bounding box center [782, 120] width 11 height 11
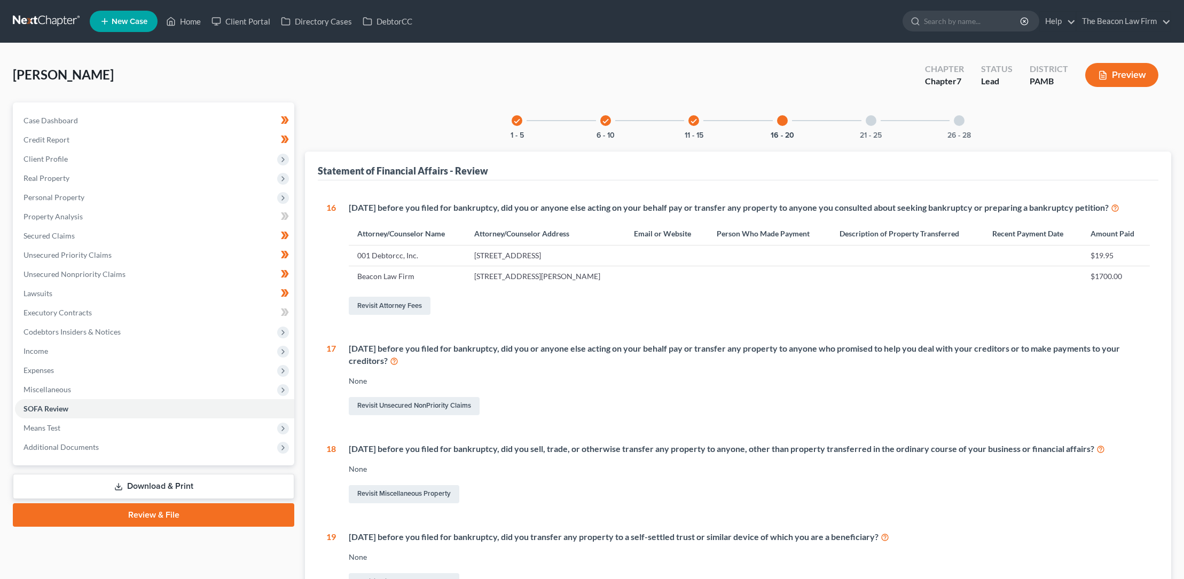
click at [872, 119] on div at bounding box center [871, 120] width 11 height 11
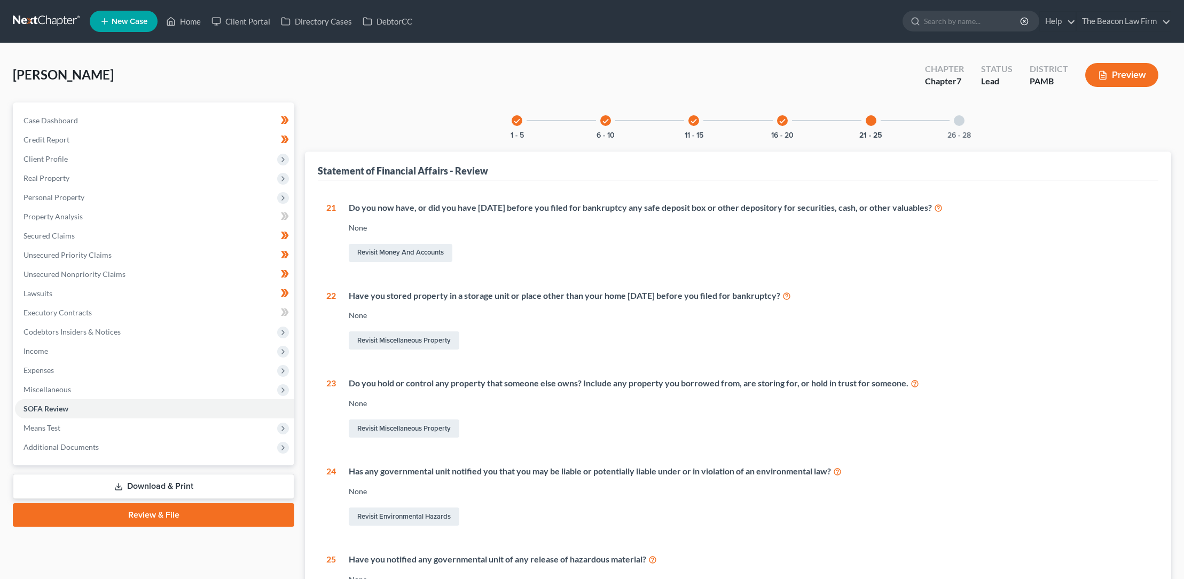
click at [959, 119] on div at bounding box center [959, 120] width 11 height 11
